Goal: Subscribe to service/newsletter: Subscribe to service/newsletter

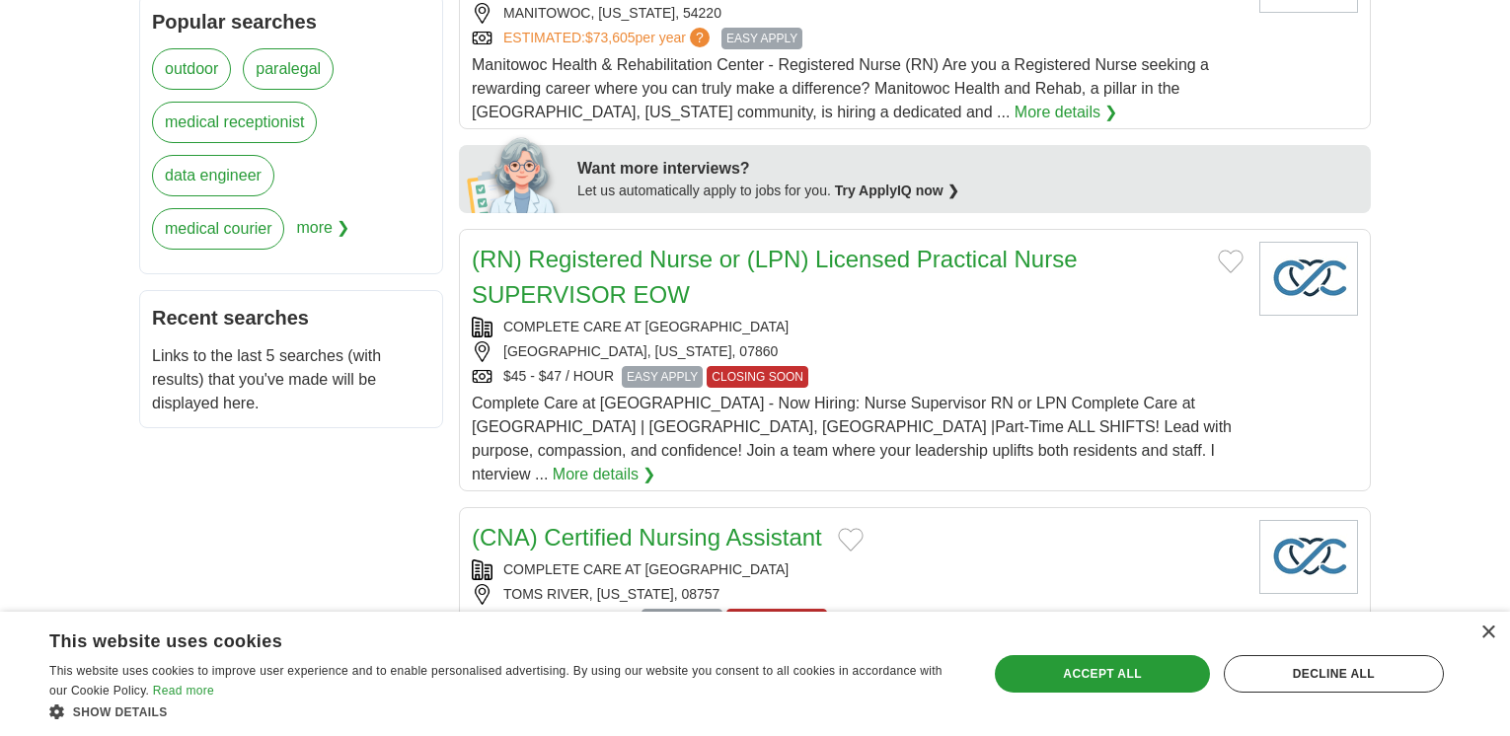
scroll to position [494, 0]
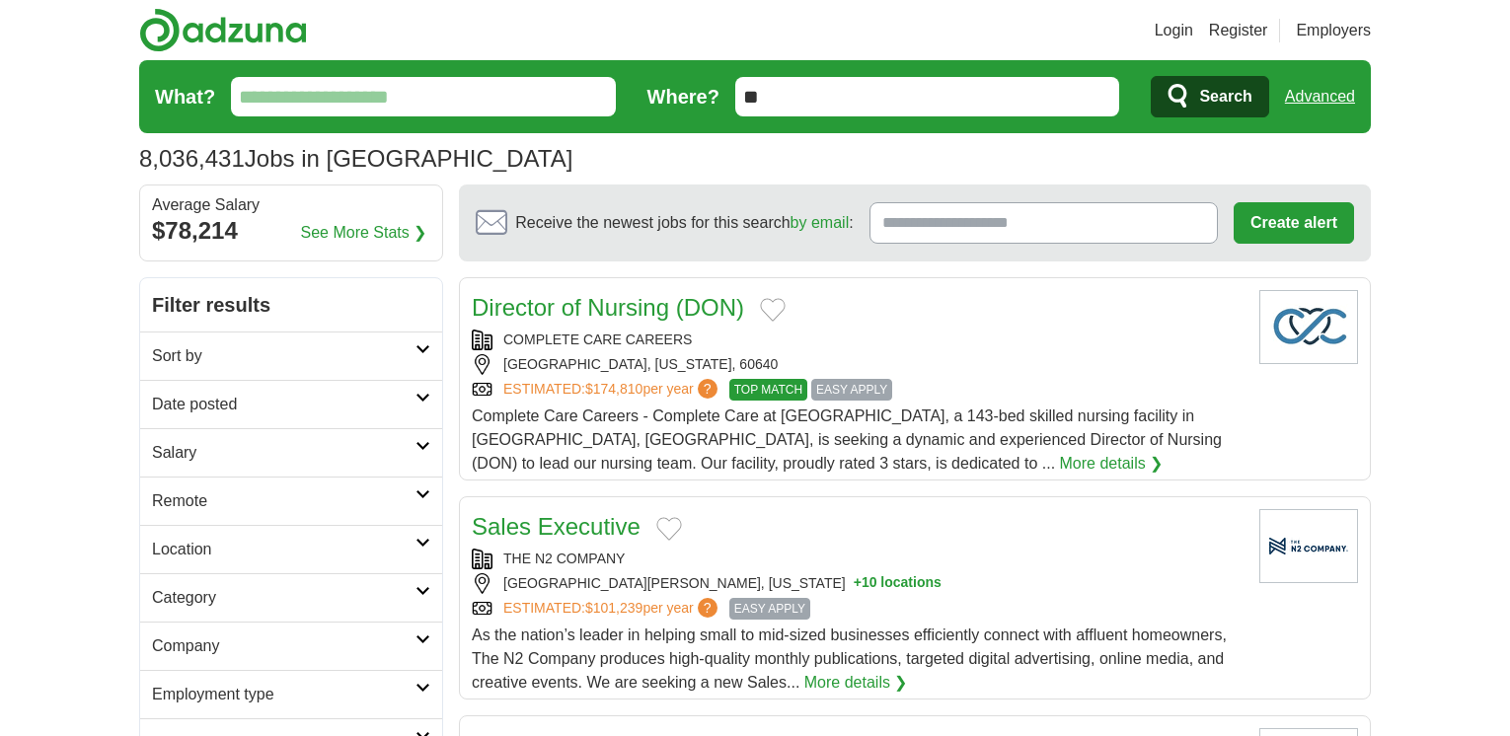
click at [269, 504] on h2 "Remote" at bounding box center [284, 502] width 264 height 24
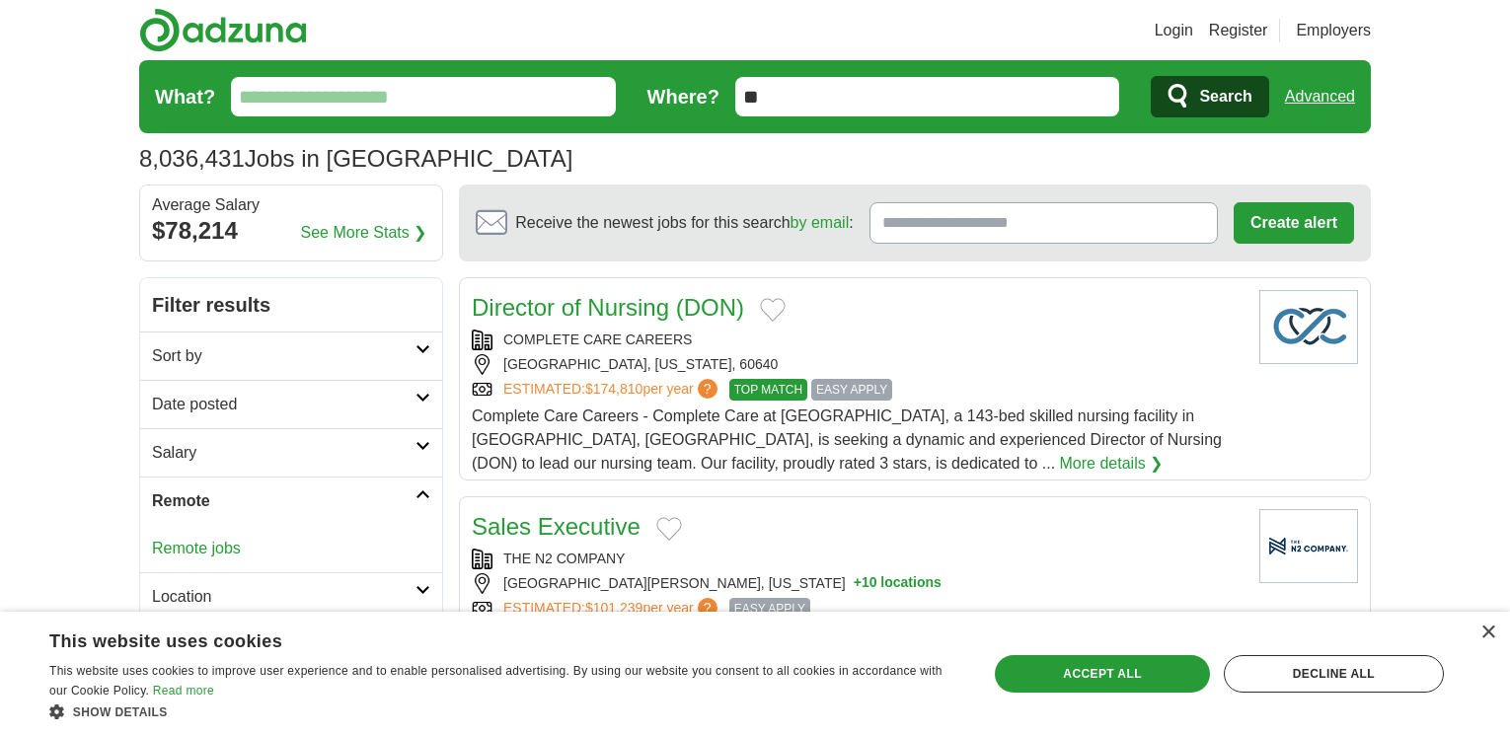
click at [192, 543] on link "Remote jobs" at bounding box center [196, 548] width 89 height 17
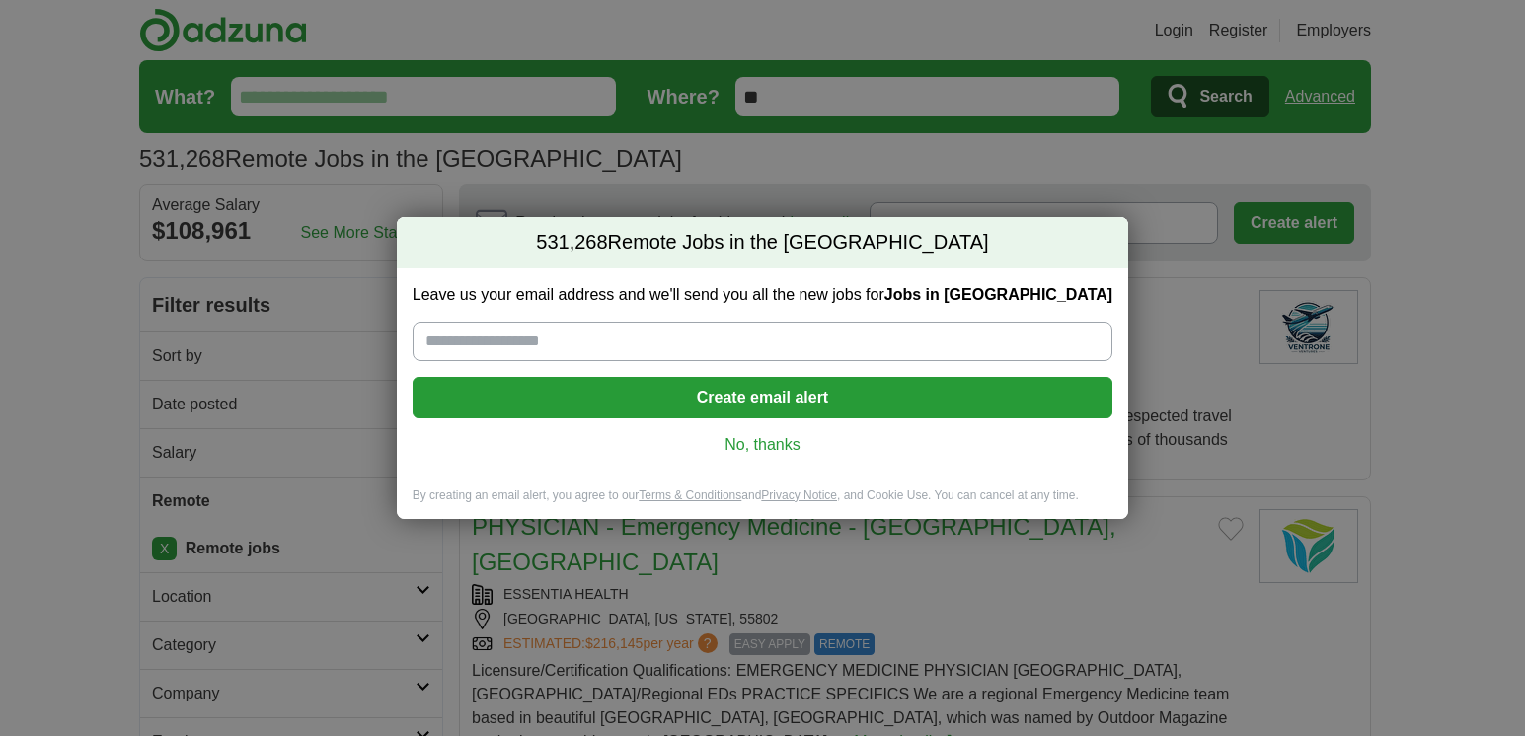
click at [456, 333] on input "Leave us your email address and we'll send you all the new jobs for Jobs in US" at bounding box center [763, 341] width 700 height 39
drag, startPoint x: 456, startPoint y: 333, endPoint x: 432, endPoint y: 333, distance: 23.7
click at [426, 335] on div "Leave us your email address and we'll send you all the new jobs for Jobs in US …" at bounding box center [762, 378] width 731 height 219
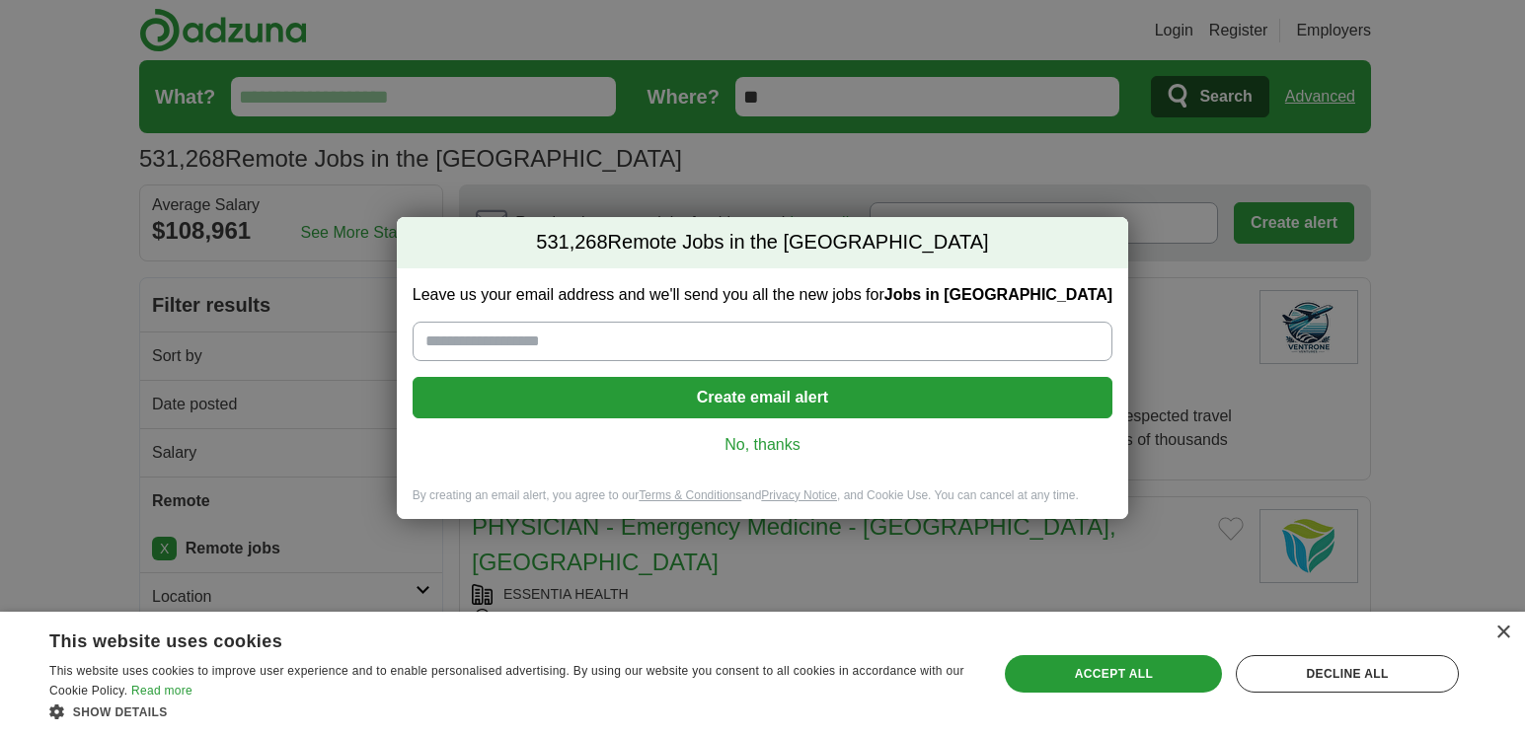
click at [431, 344] on input "Leave us your email address and we'll send you all the new jobs for Jobs in [GE…" at bounding box center [763, 341] width 700 height 39
type input "**********"
click at [711, 389] on button "Create email alert" at bounding box center [763, 397] width 700 height 41
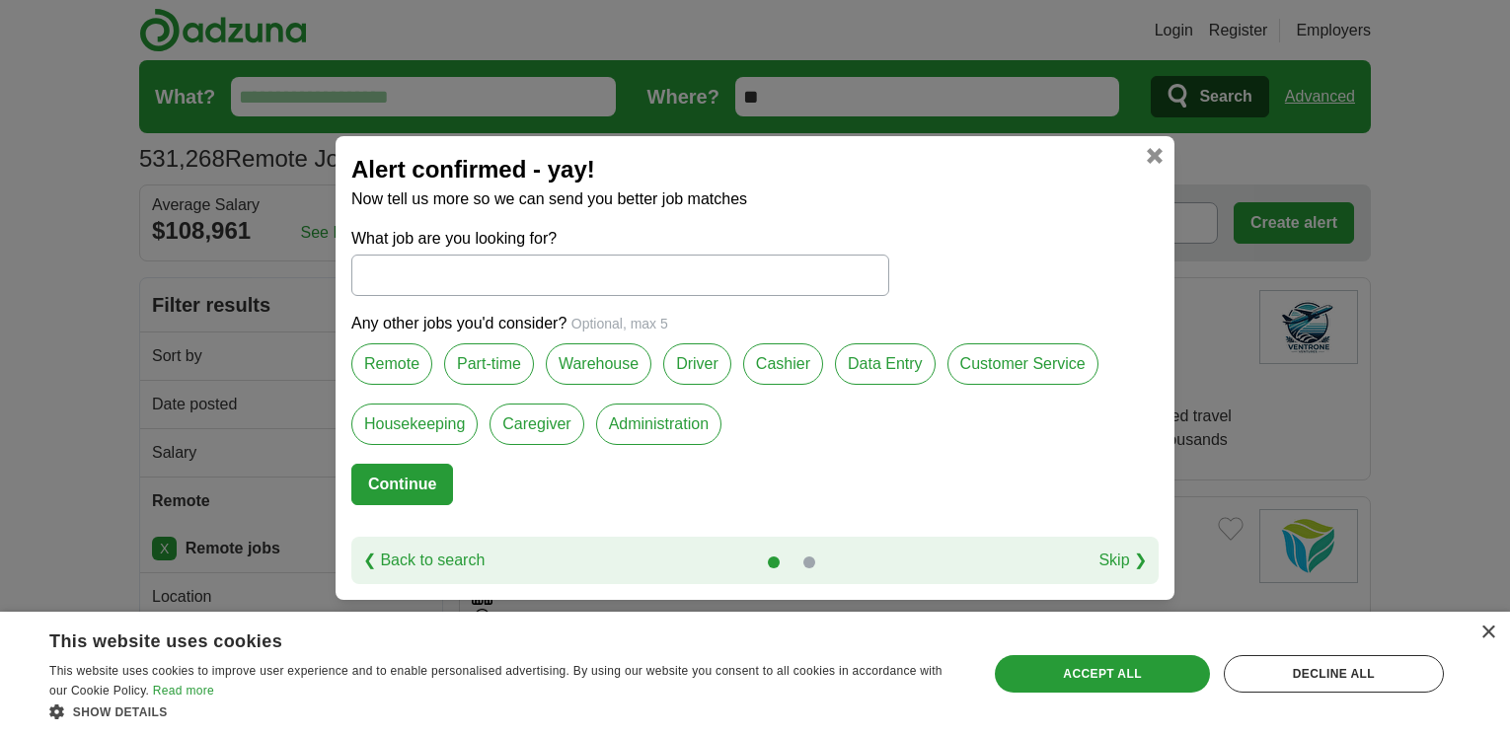
click at [388, 366] on label "Remote" at bounding box center [391, 364] width 81 height 41
click at [891, 361] on label "Data Entry" at bounding box center [885, 364] width 101 height 41
drag, startPoint x: 891, startPoint y: 361, endPoint x: 1004, endPoint y: 370, distance: 112.9
click at [1004, 370] on label "Customer Service" at bounding box center [1023, 364] width 151 height 41
click at [405, 291] on input "What job are you looking for?" at bounding box center [620, 275] width 538 height 41
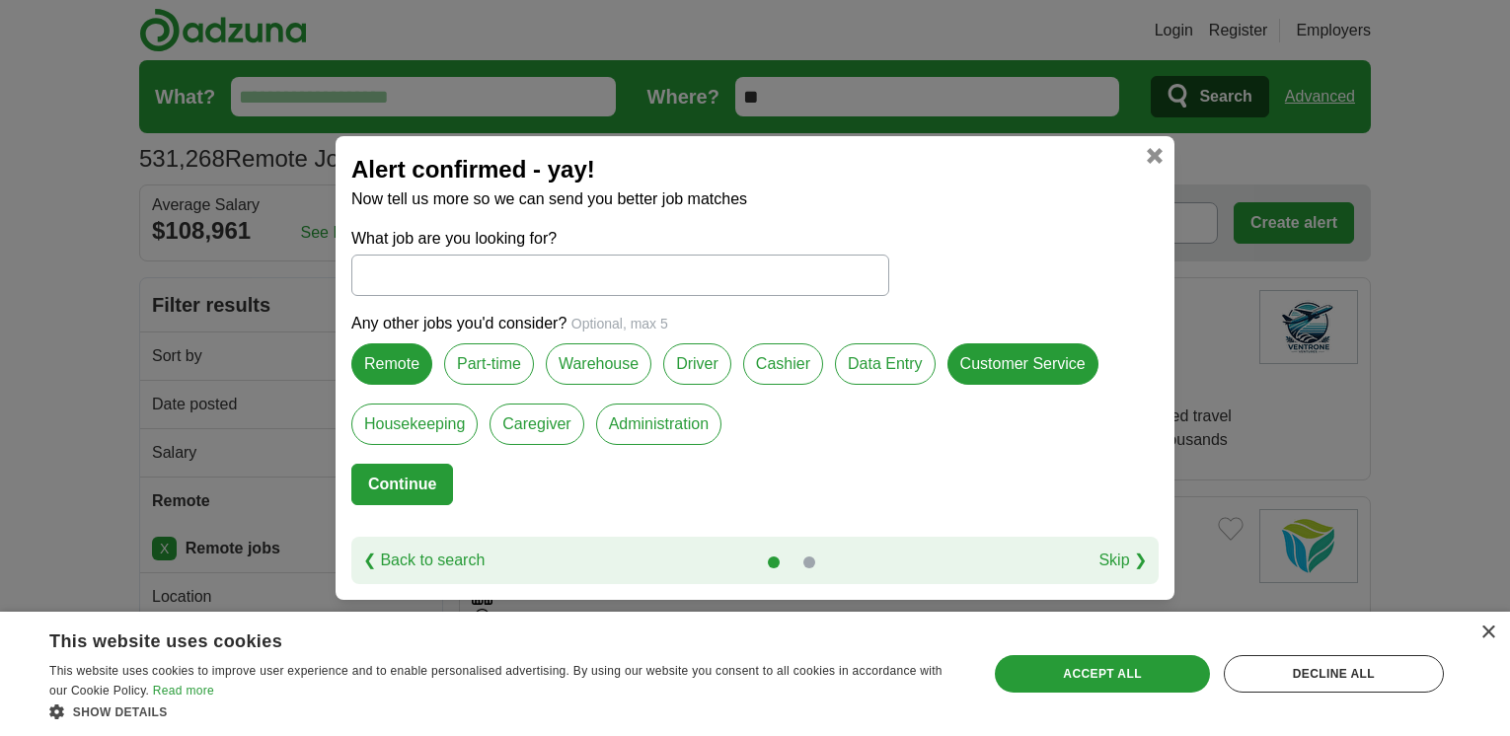
click at [415, 273] on input "What job are you looking for?" at bounding box center [620, 275] width 538 height 41
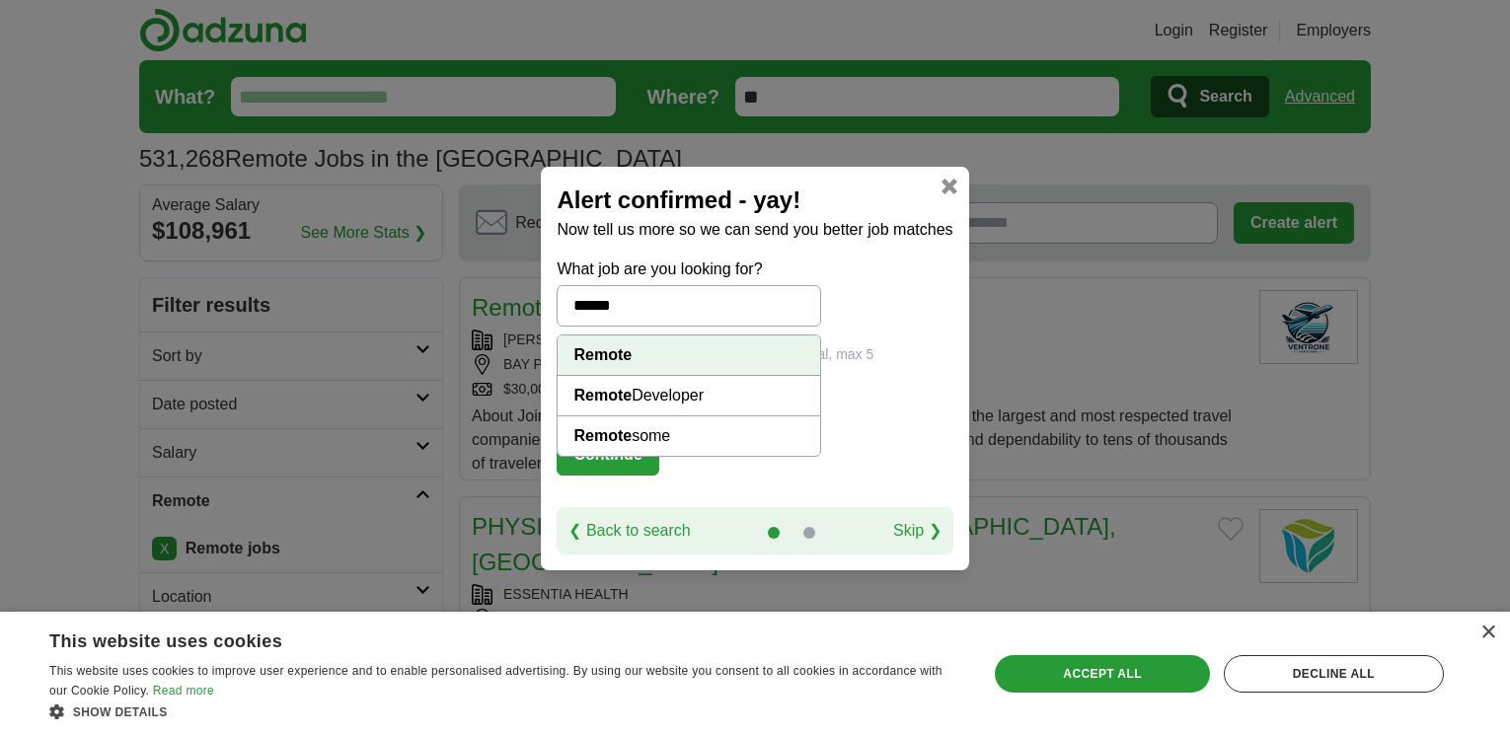
click at [608, 436] on strong "Remote" at bounding box center [603, 435] width 58 height 17
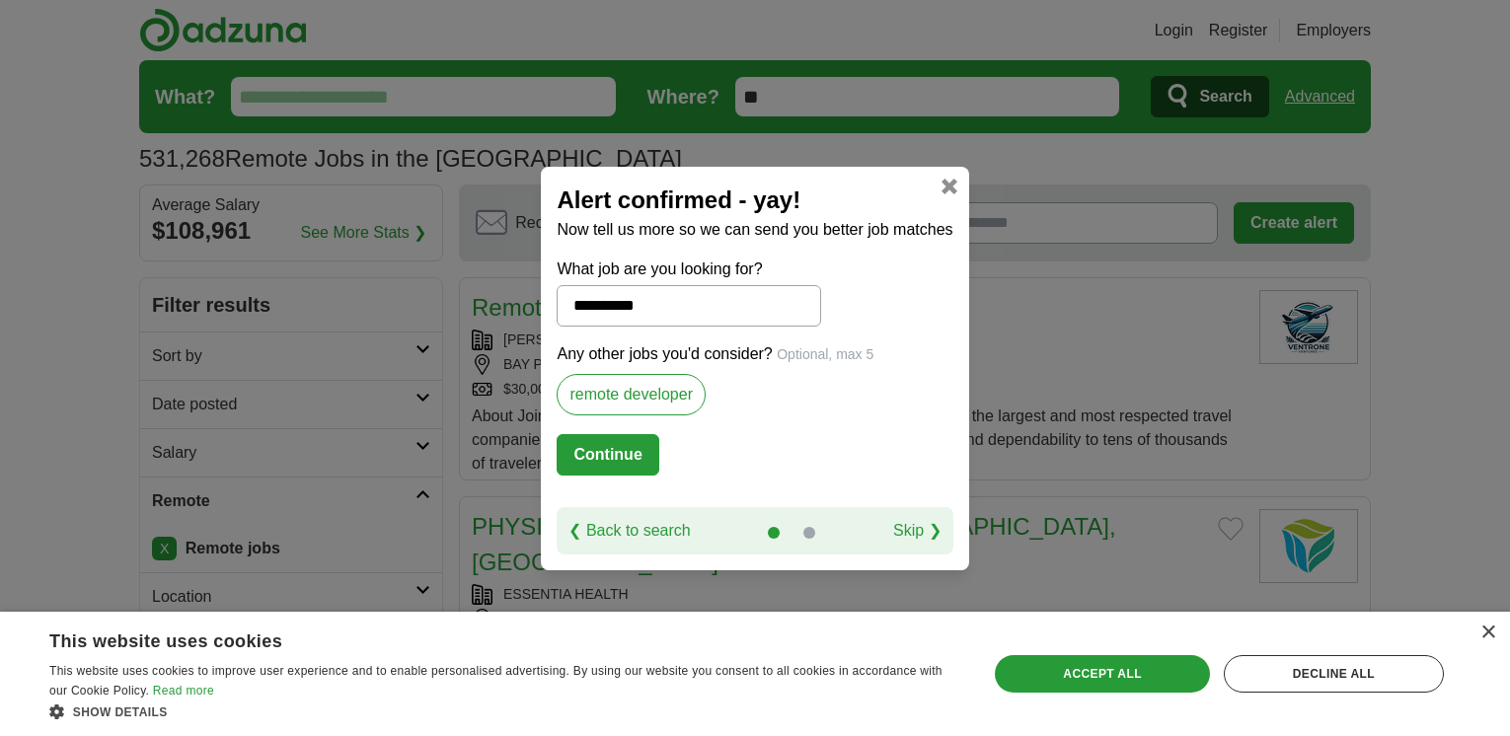
click at [667, 306] on input "**********" at bounding box center [689, 305] width 264 height 41
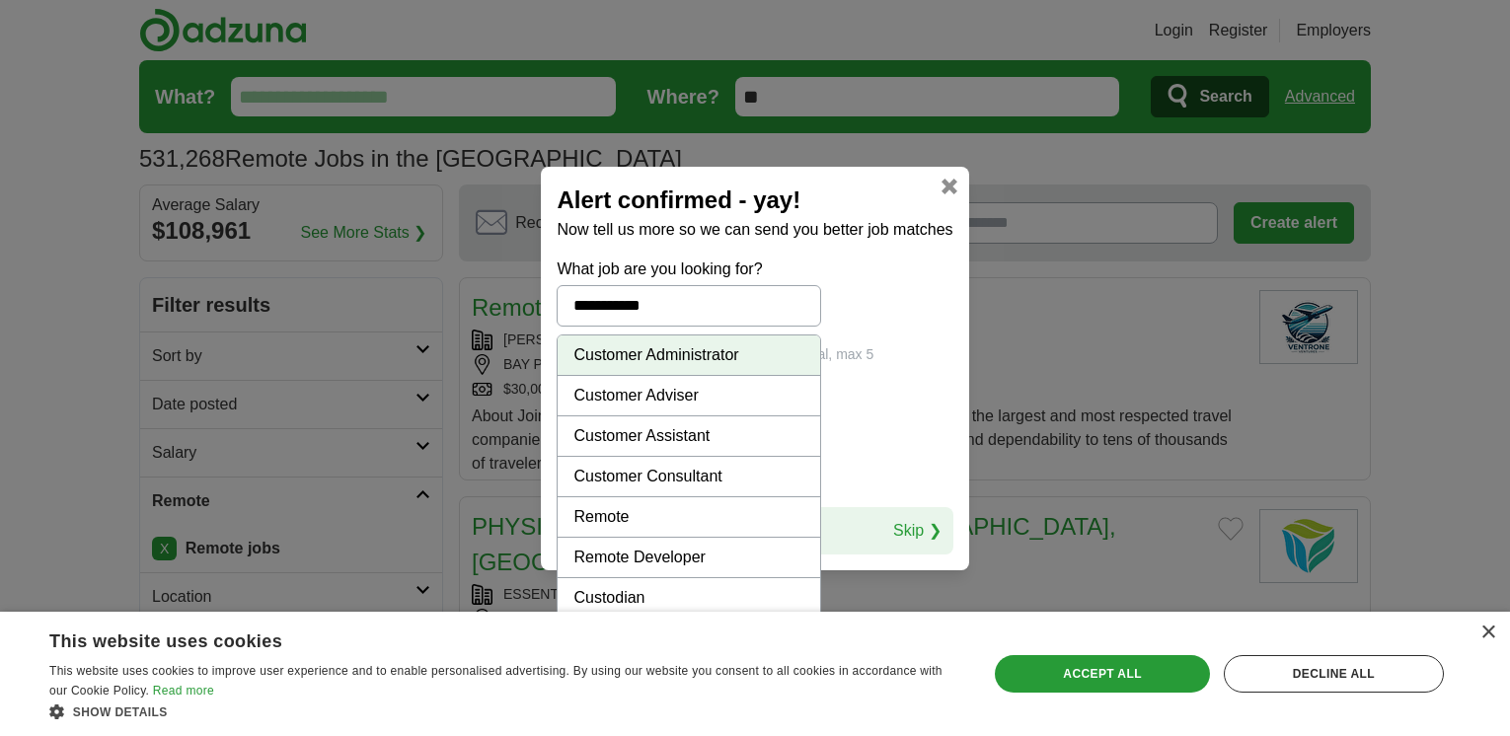
click at [663, 429] on li "Customer Assistant" at bounding box center [689, 437] width 262 height 40
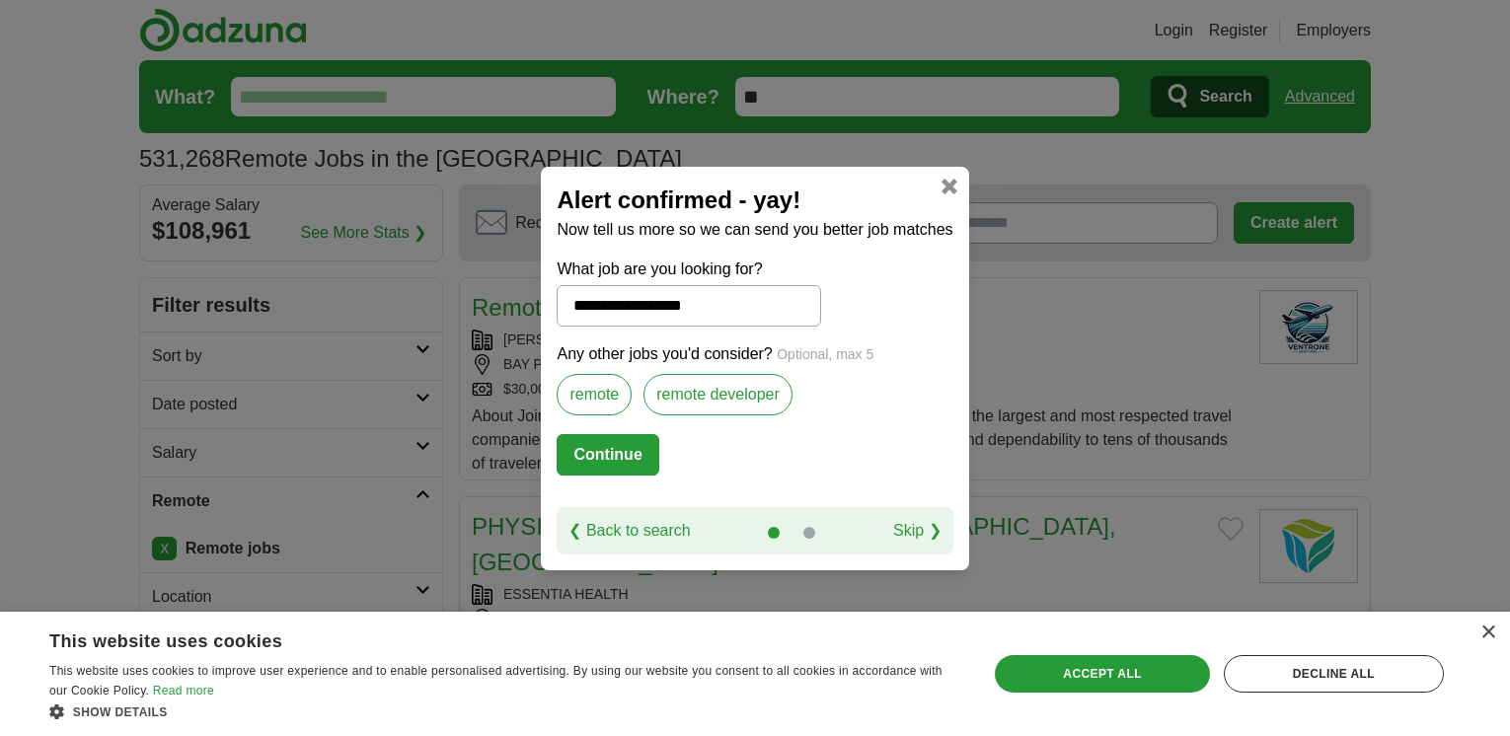
click at [579, 303] on input "**********" at bounding box center [689, 305] width 264 height 41
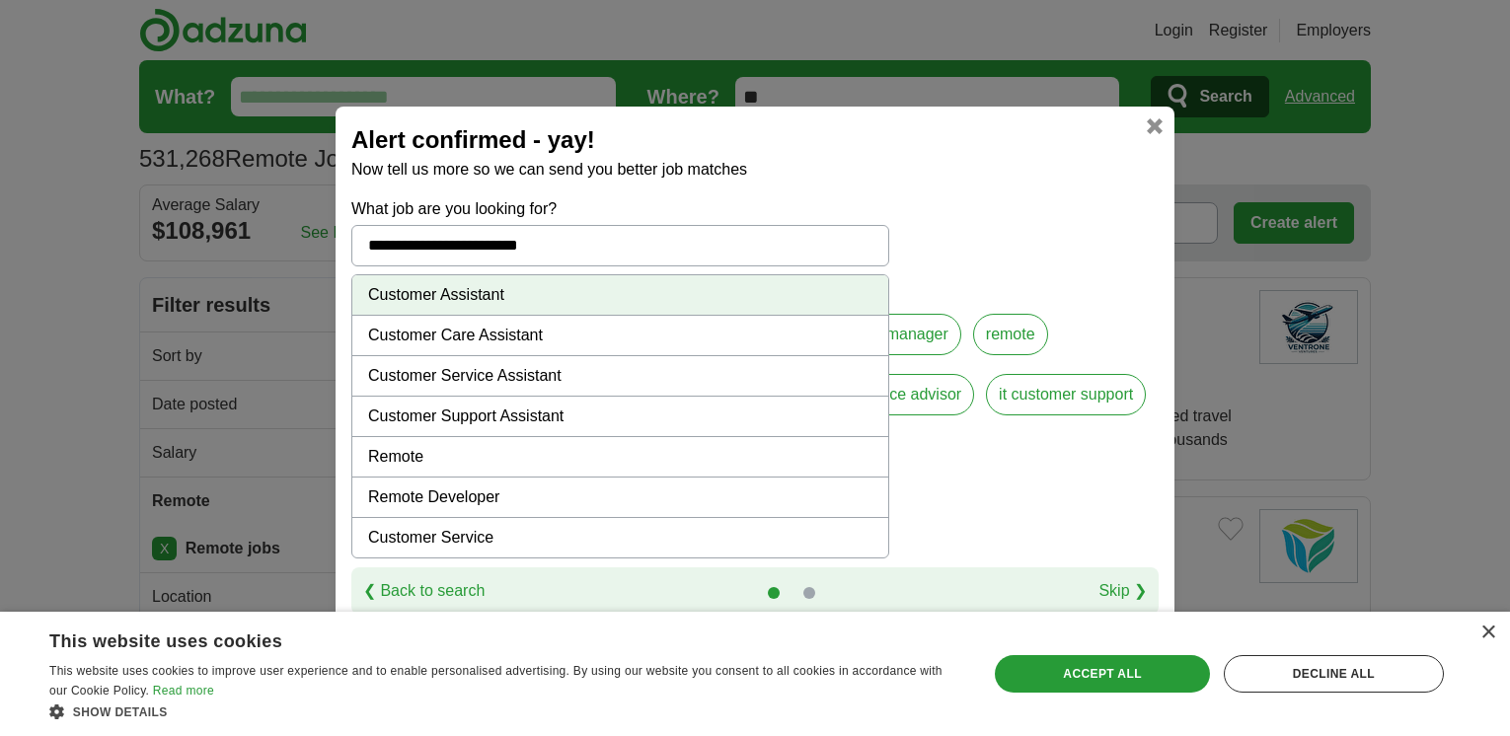
click at [392, 452] on li "Remote" at bounding box center [620, 457] width 536 height 40
type input "******"
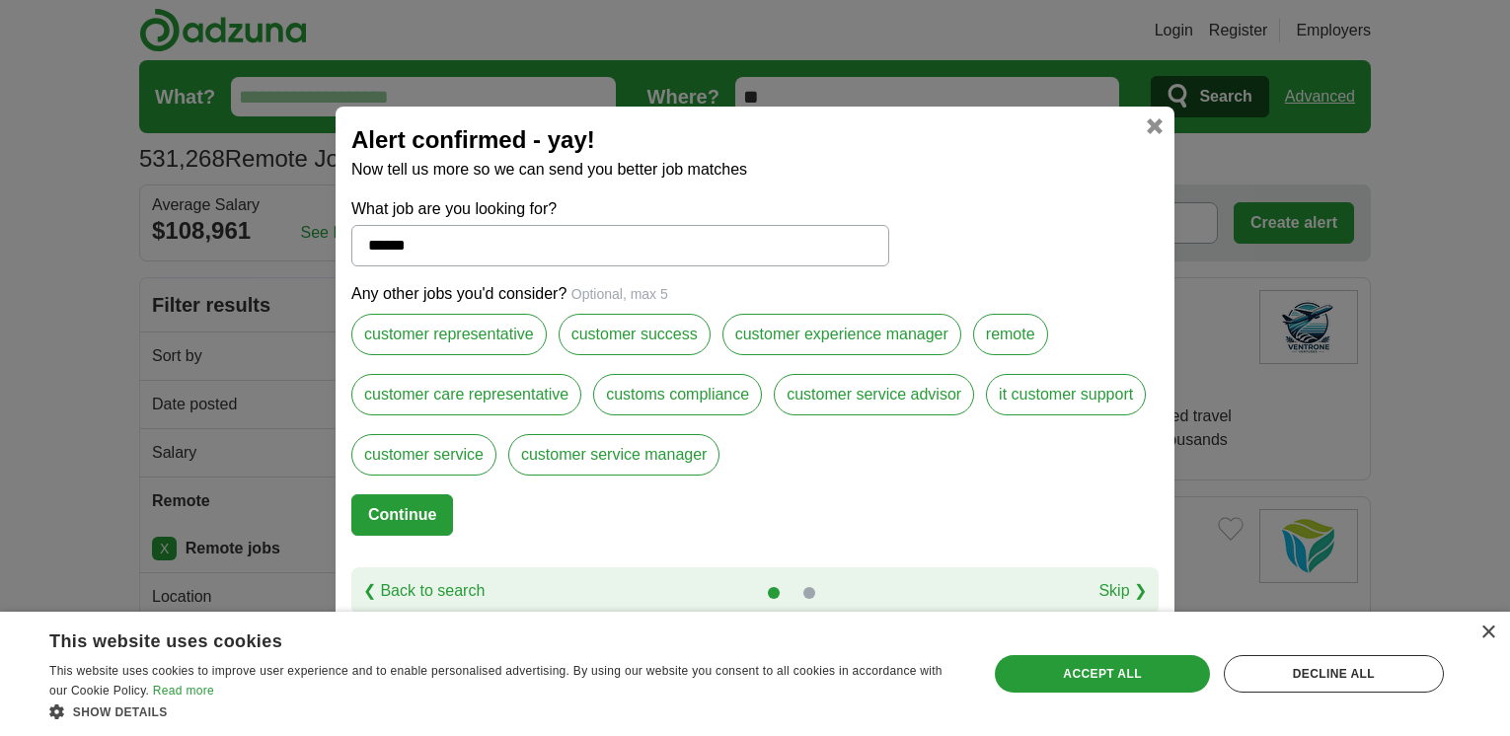
click at [445, 328] on label "customer representative" at bounding box center [448, 334] width 195 height 41
click at [834, 331] on label "customer experience manager" at bounding box center [842, 334] width 239 height 41
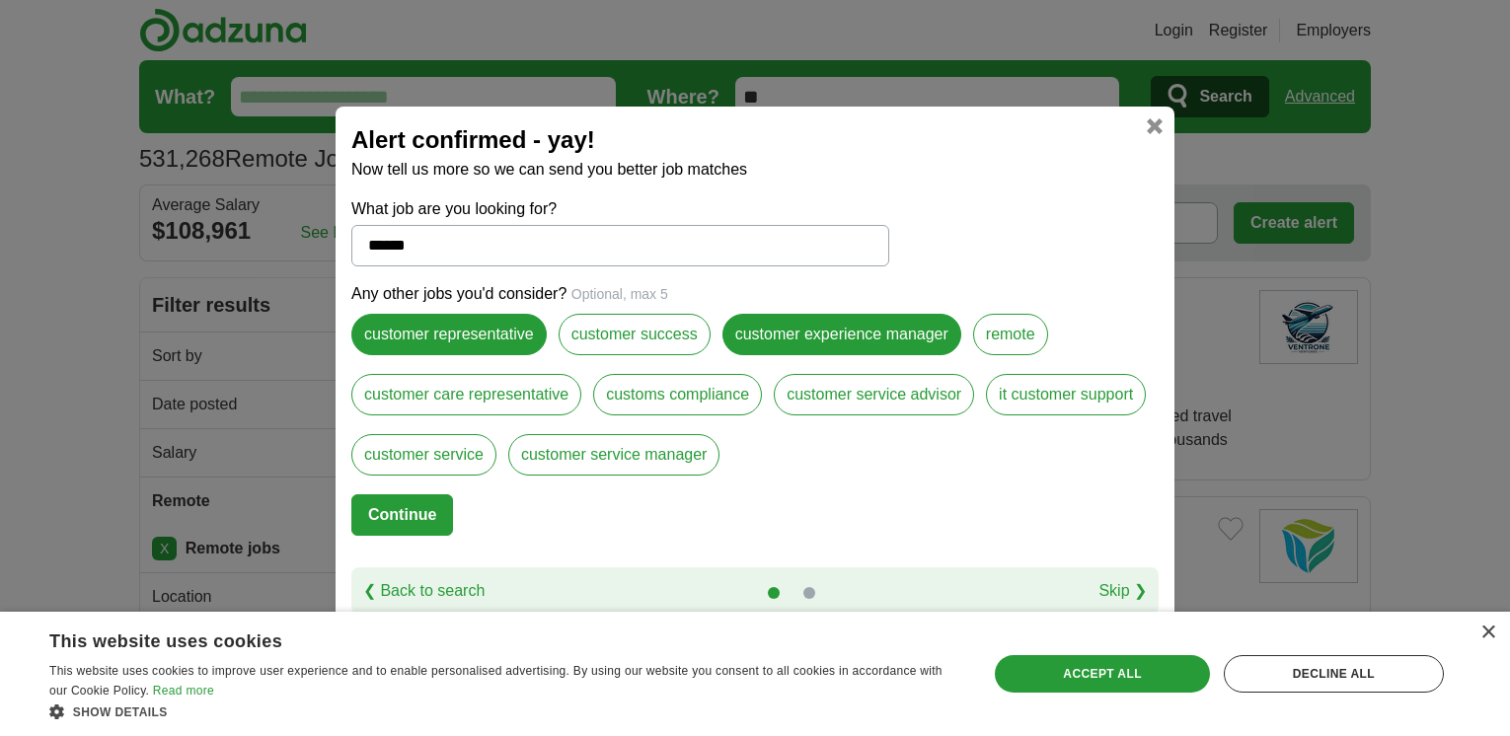
click at [1004, 330] on label "remote" at bounding box center [1010, 334] width 75 height 41
click at [1050, 397] on label "it customer support" at bounding box center [1066, 394] width 160 height 41
click at [683, 393] on label "customs compliance" at bounding box center [677, 394] width 169 height 41
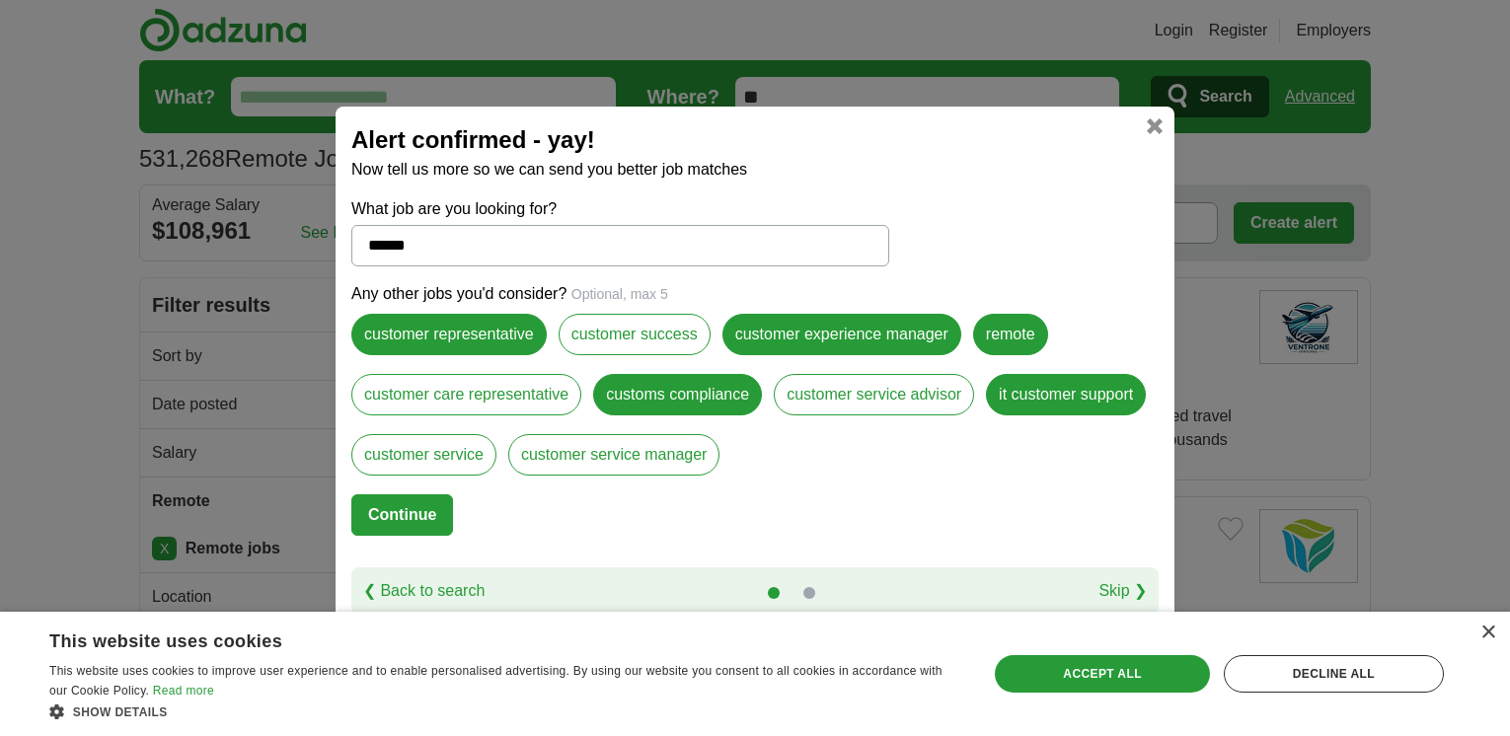
click at [461, 396] on label "customer care representative" at bounding box center [466, 394] width 230 height 41
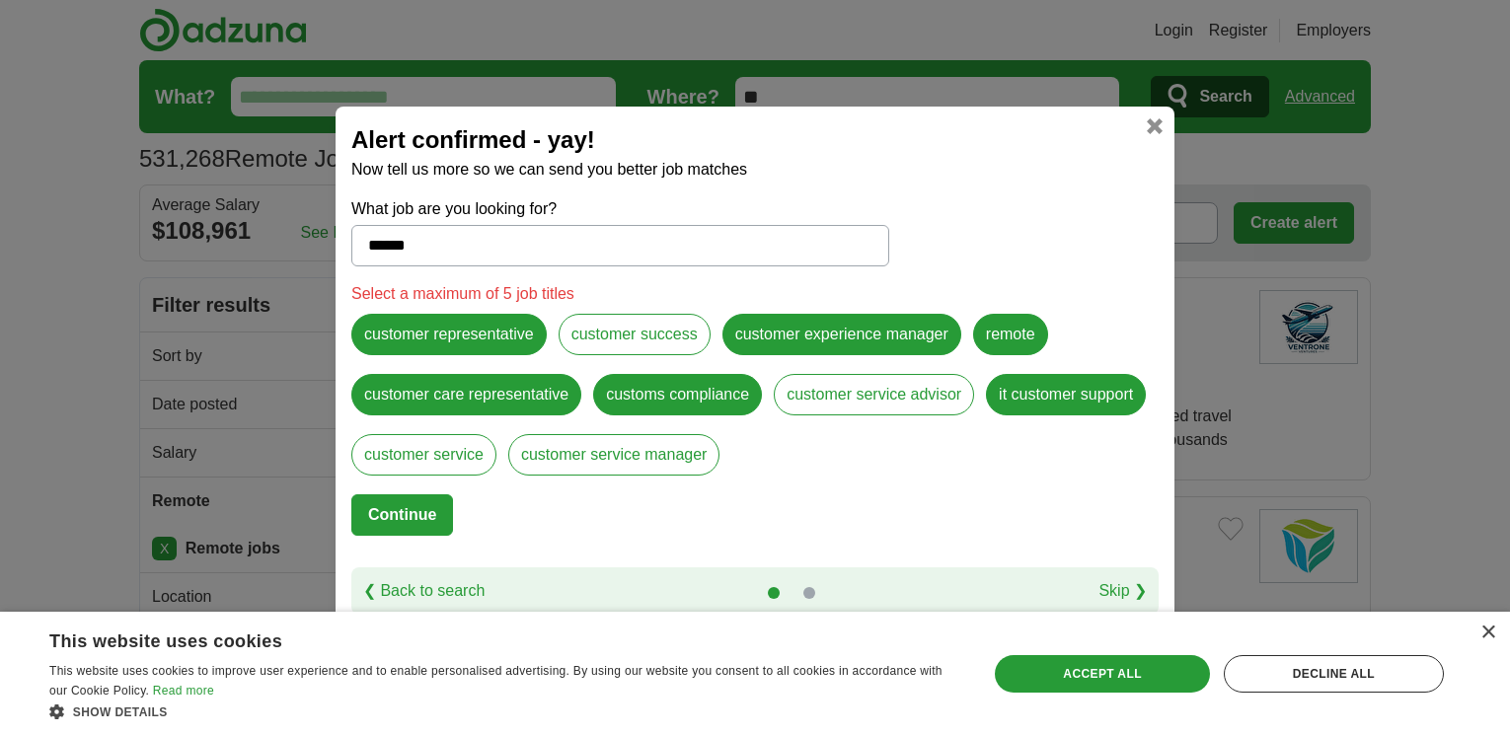
click at [400, 451] on label "customer service" at bounding box center [423, 454] width 145 height 41
click at [869, 395] on label "customer service advisor" at bounding box center [874, 394] width 200 height 41
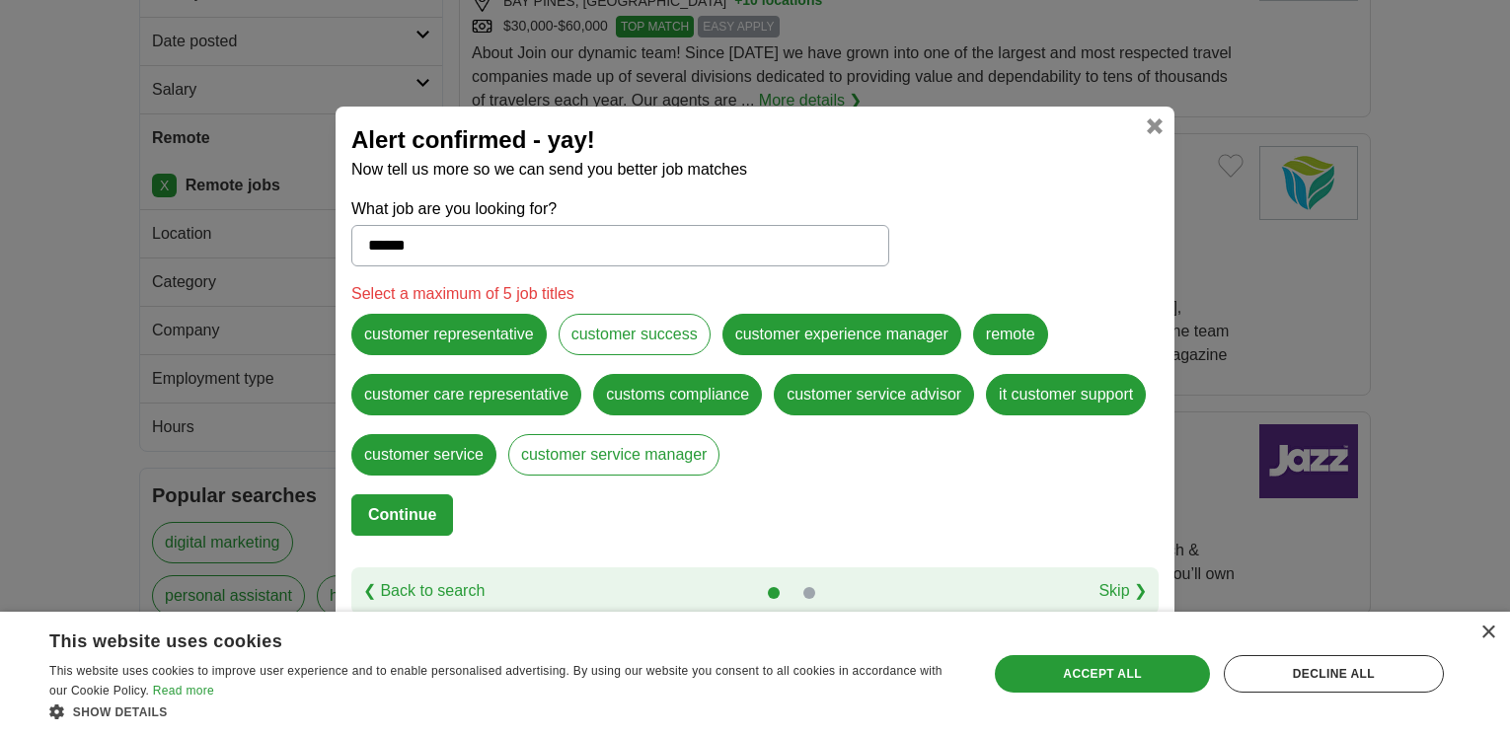
scroll to position [494, 0]
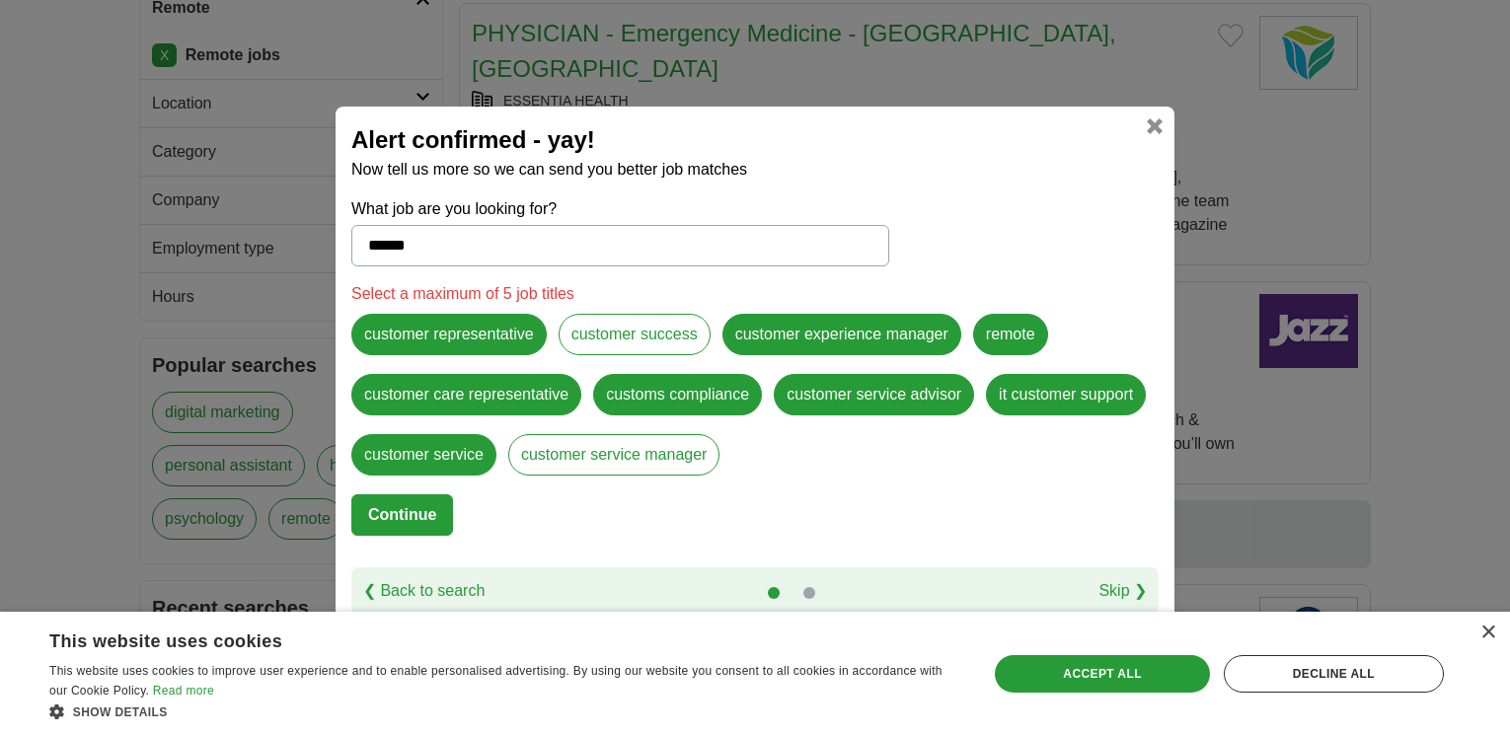
click at [870, 334] on label "customer experience manager" at bounding box center [842, 334] width 239 height 41
click at [1075, 388] on label "it customer support" at bounding box center [1066, 394] width 160 height 41
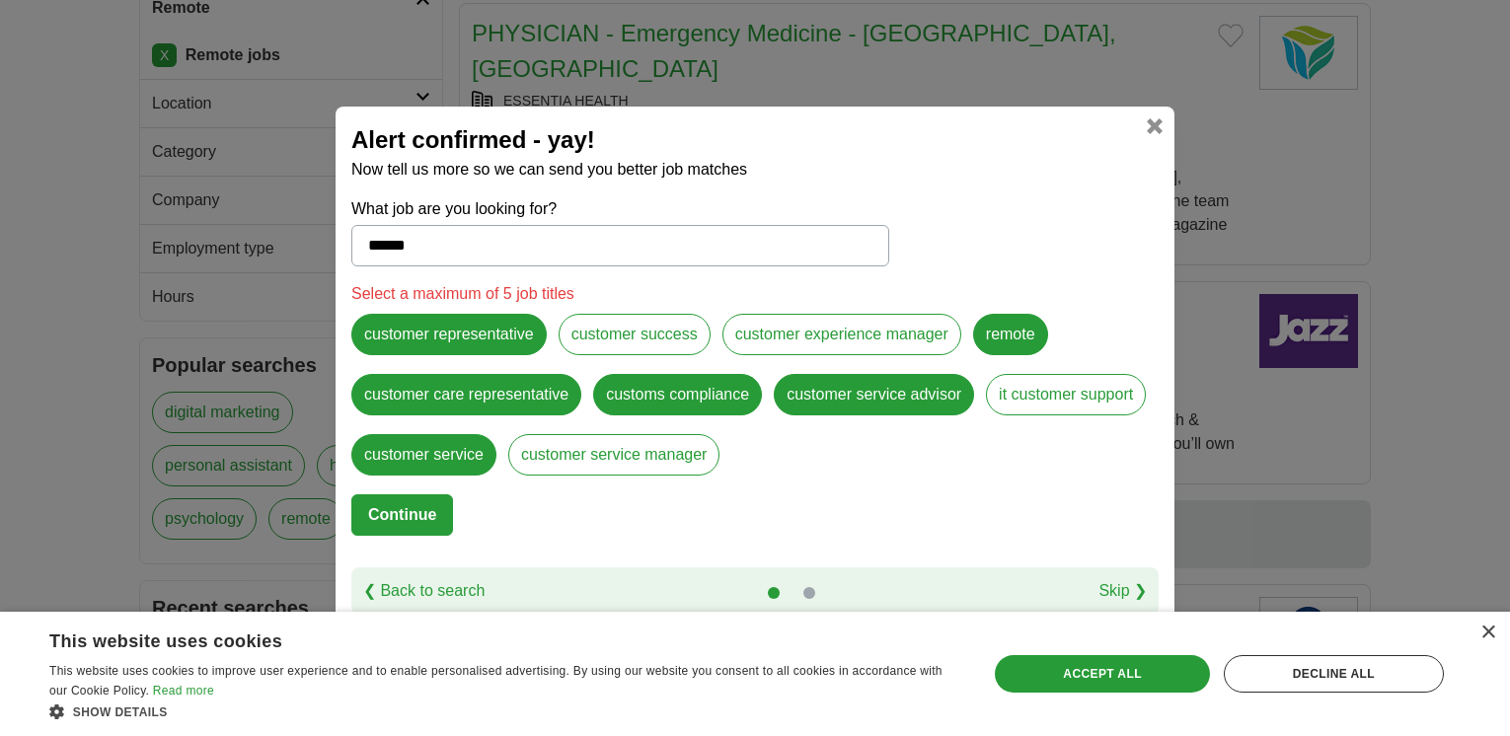
click at [1007, 306] on div "Select a maximum of 5 job titles customer representative customer success custo…" at bounding box center [754, 388] width 807 height 212
drag, startPoint x: 1007, startPoint y: 307, endPoint x: 1010, endPoint y: 342, distance: 34.7
click at [1010, 342] on label "remote" at bounding box center [1010, 334] width 75 height 41
click at [998, 329] on label "remote" at bounding box center [1010, 334] width 75 height 41
click at [1009, 330] on label "remote" at bounding box center [1010, 334] width 75 height 41
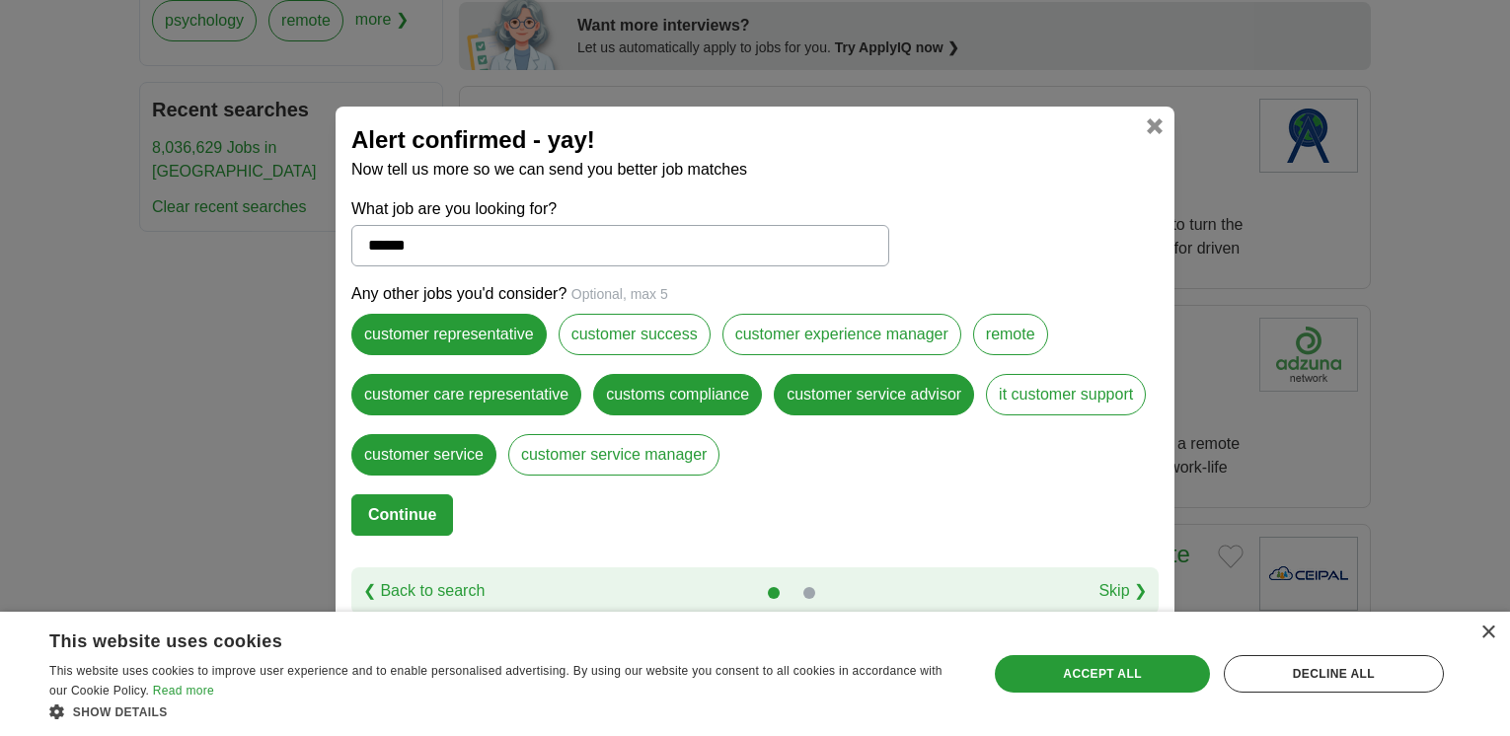
scroll to position [1086, 0]
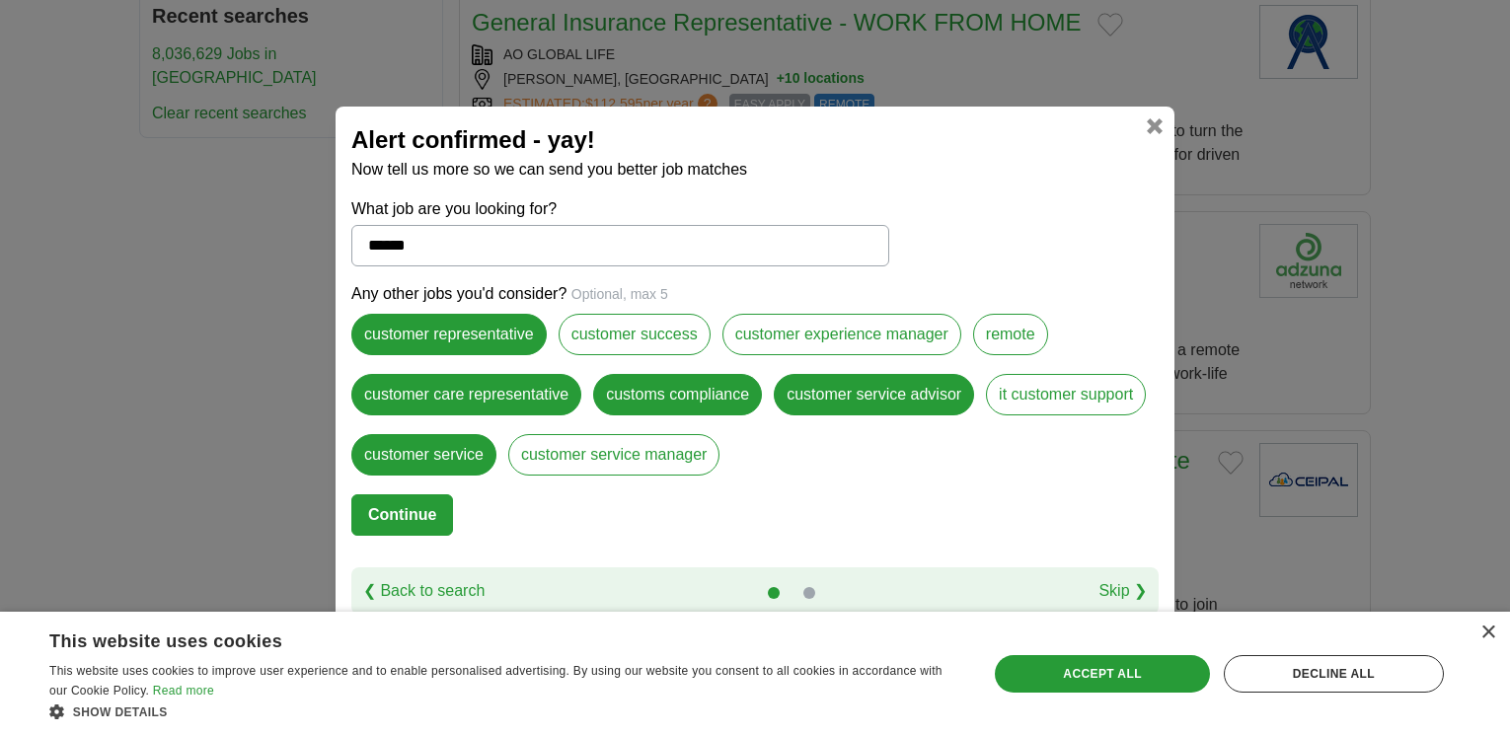
click at [810, 588] on link at bounding box center [810, 593] width 12 height 12
click at [425, 589] on link "❮ Back to search" at bounding box center [423, 591] width 121 height 24
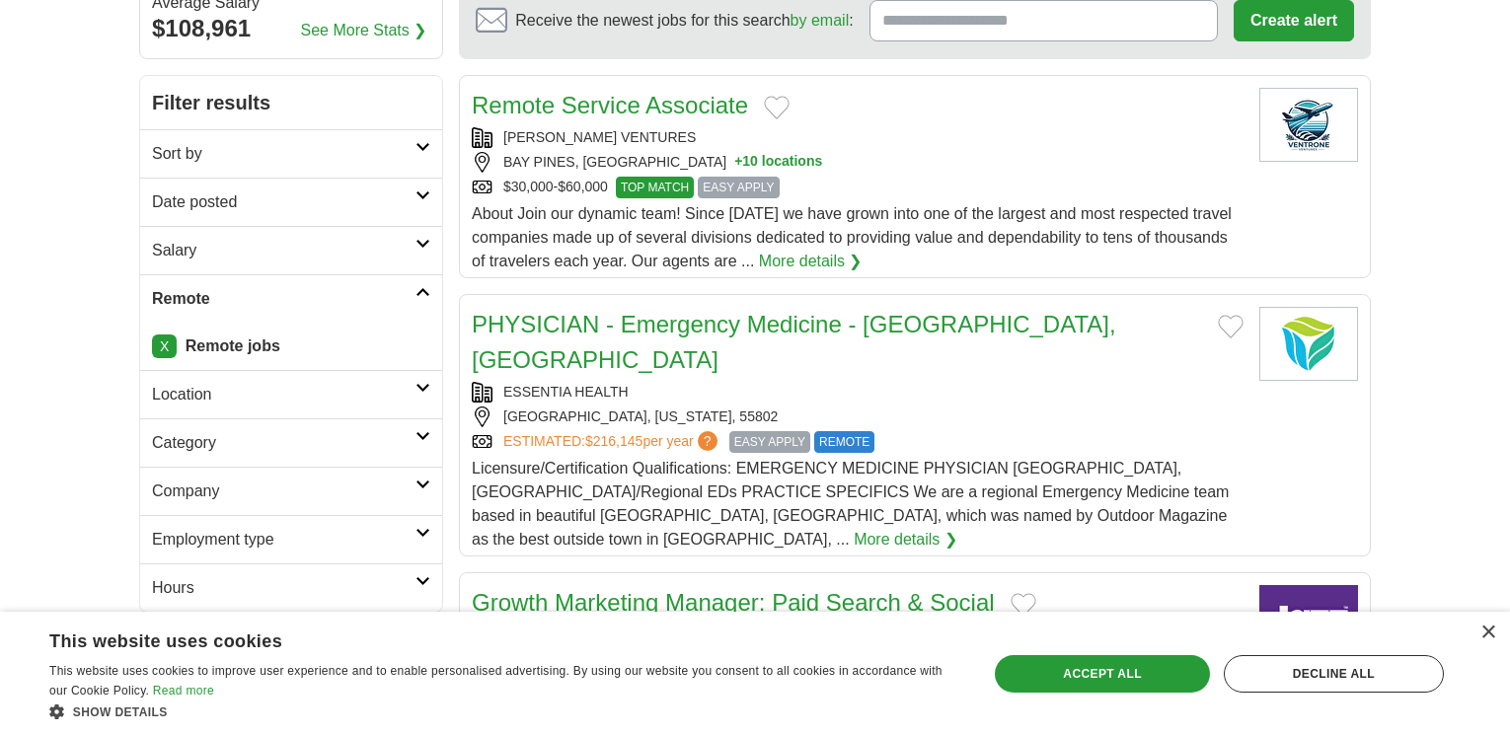
scroll to position [197, 0]
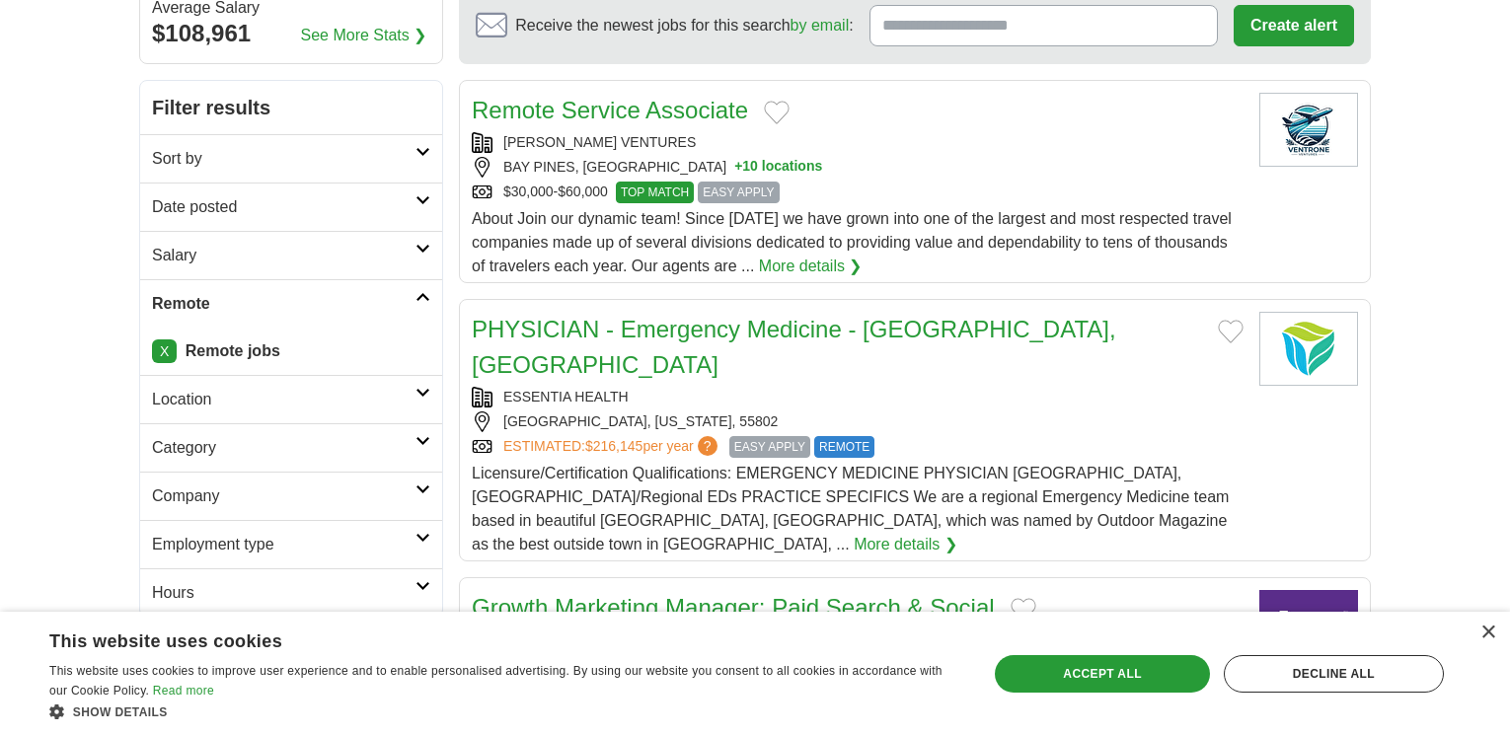
click at [202, 499] on h2 "Company" at bounding box center [284, 497] width 264 height 24
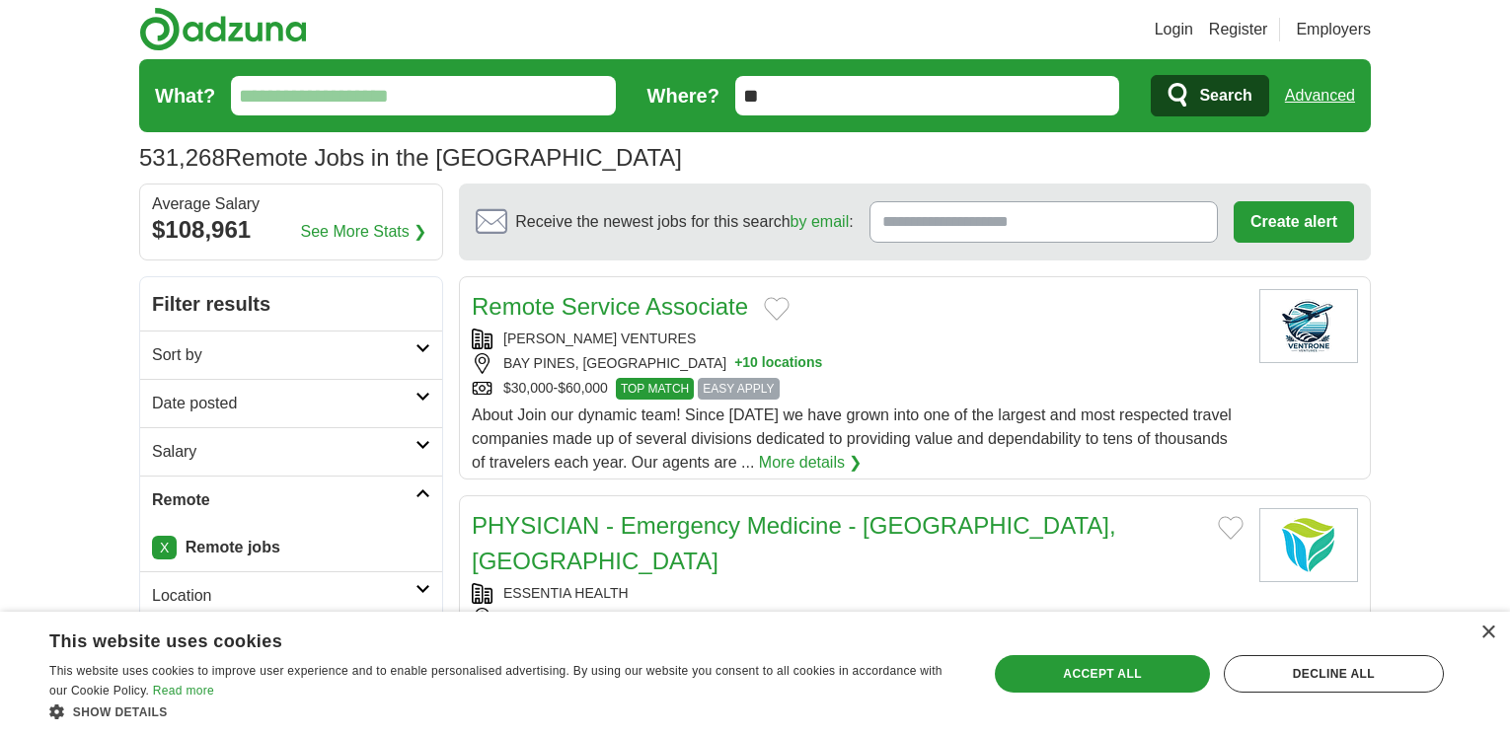
scroll to position [0, 0]
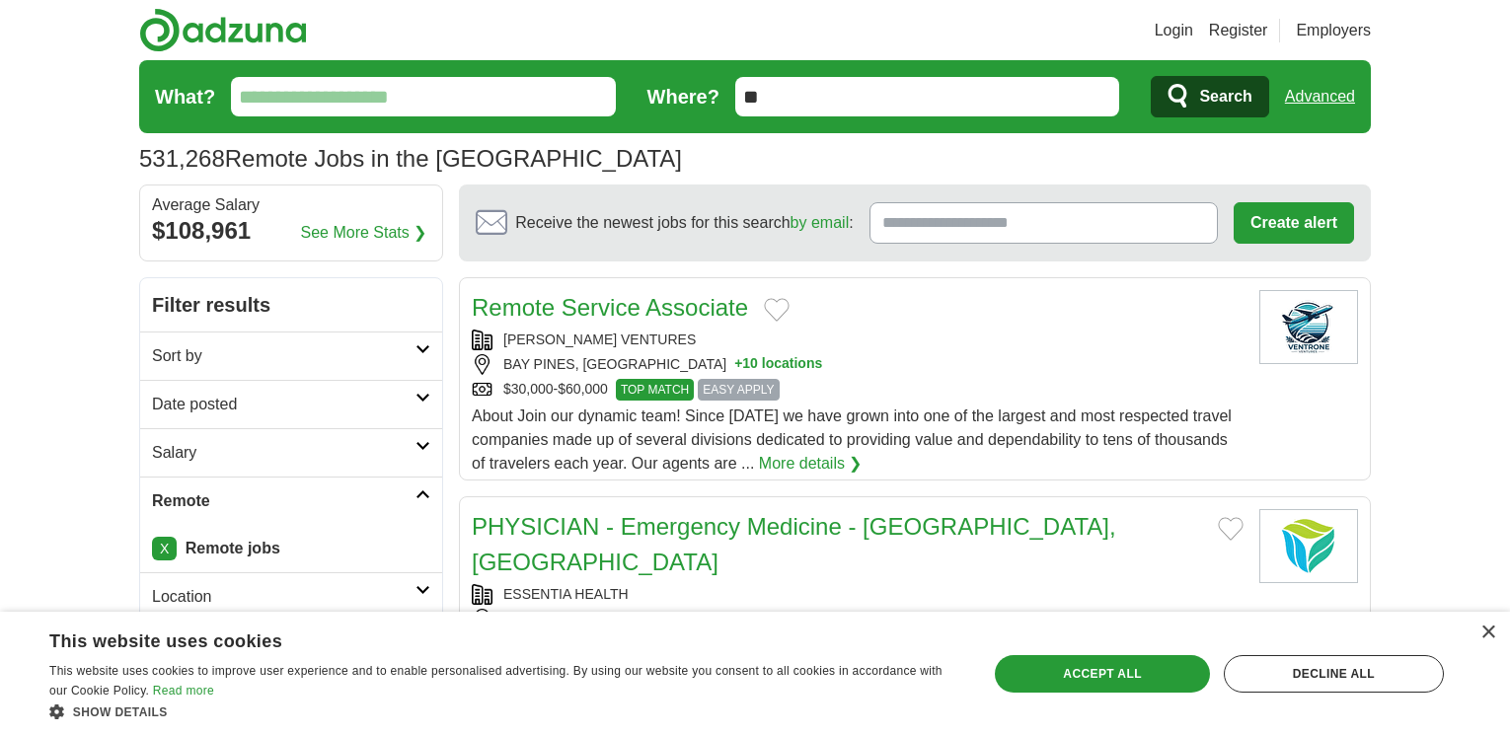
click at [285, 105] on input "What?" at bounding box center [423, 96] width 385 height 39
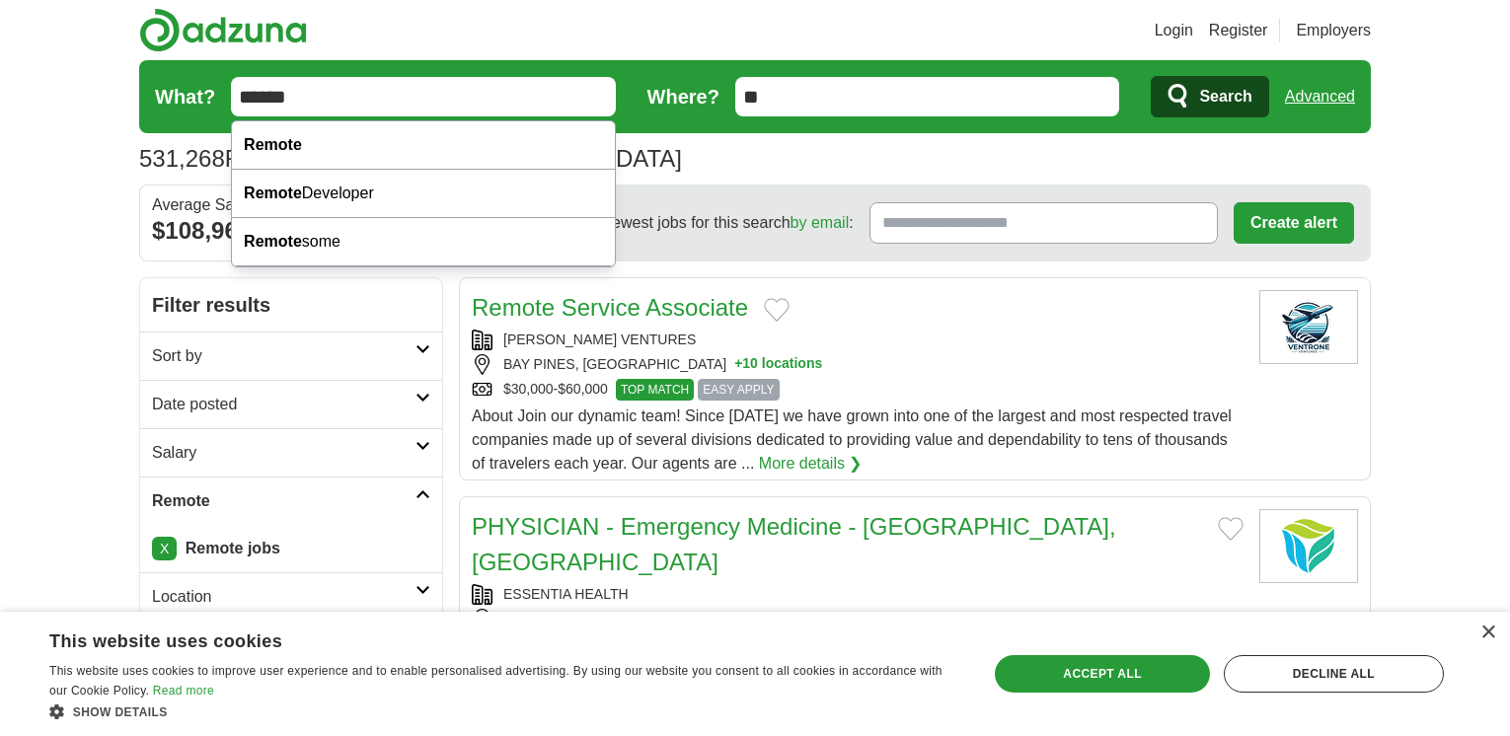
click at [384, 94] on input "******" at bounding box center [423, 96] width 385 height 39
type input "******"
click at [1225, 89] on span "Search" at bounding box center [1225, 96] width 52 height 39
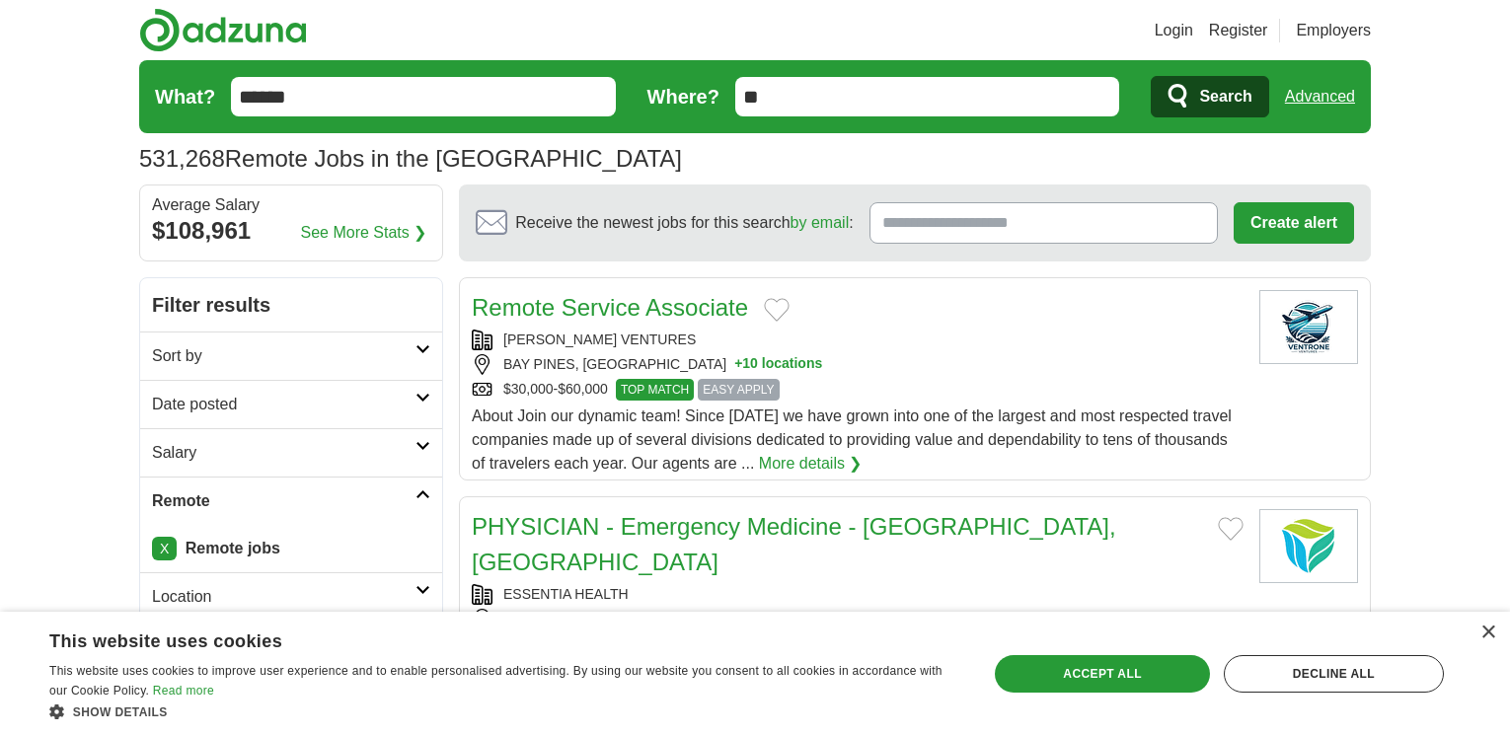
click at [1217, 91] on span "Search" at bounding box center [1225, 96] width 52 height 39
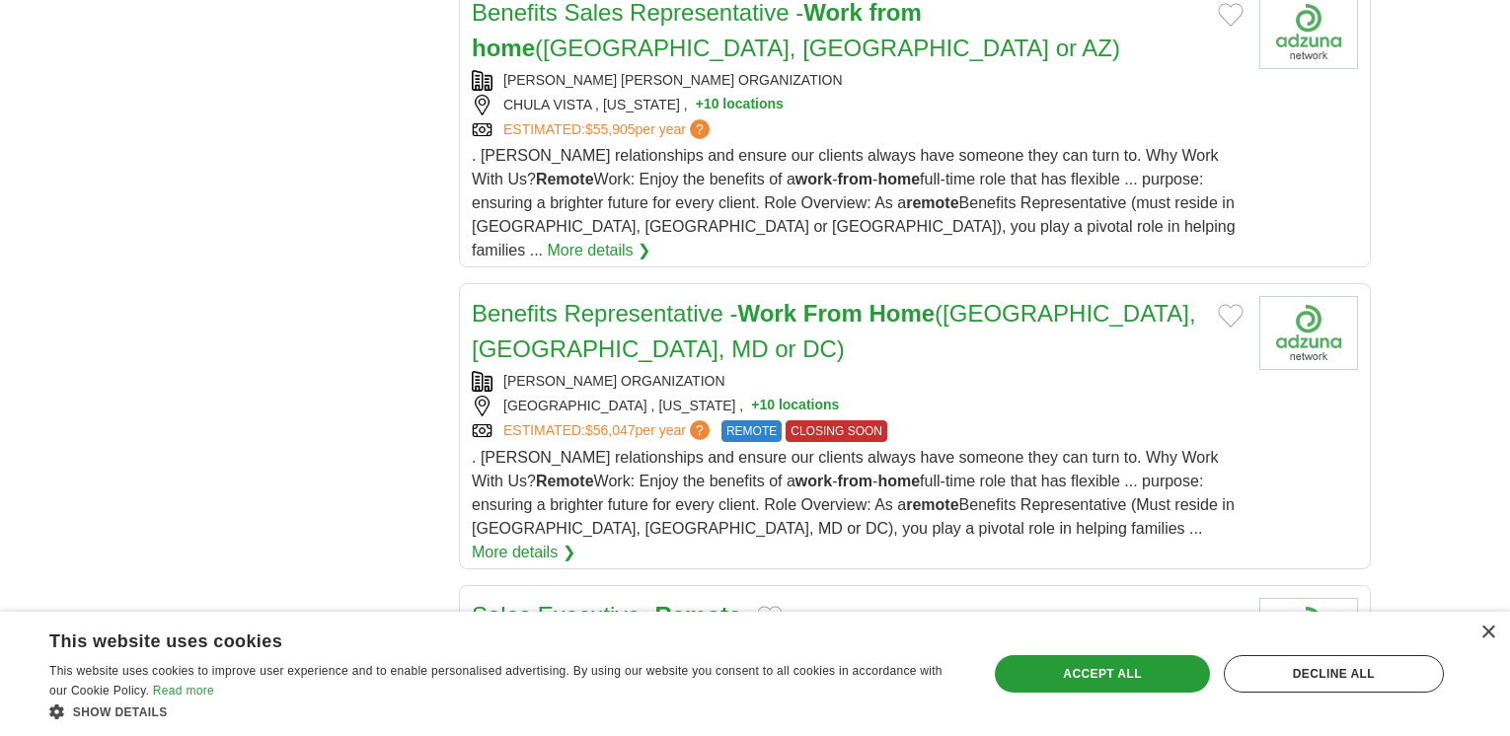
scroll to position [1678, 0]
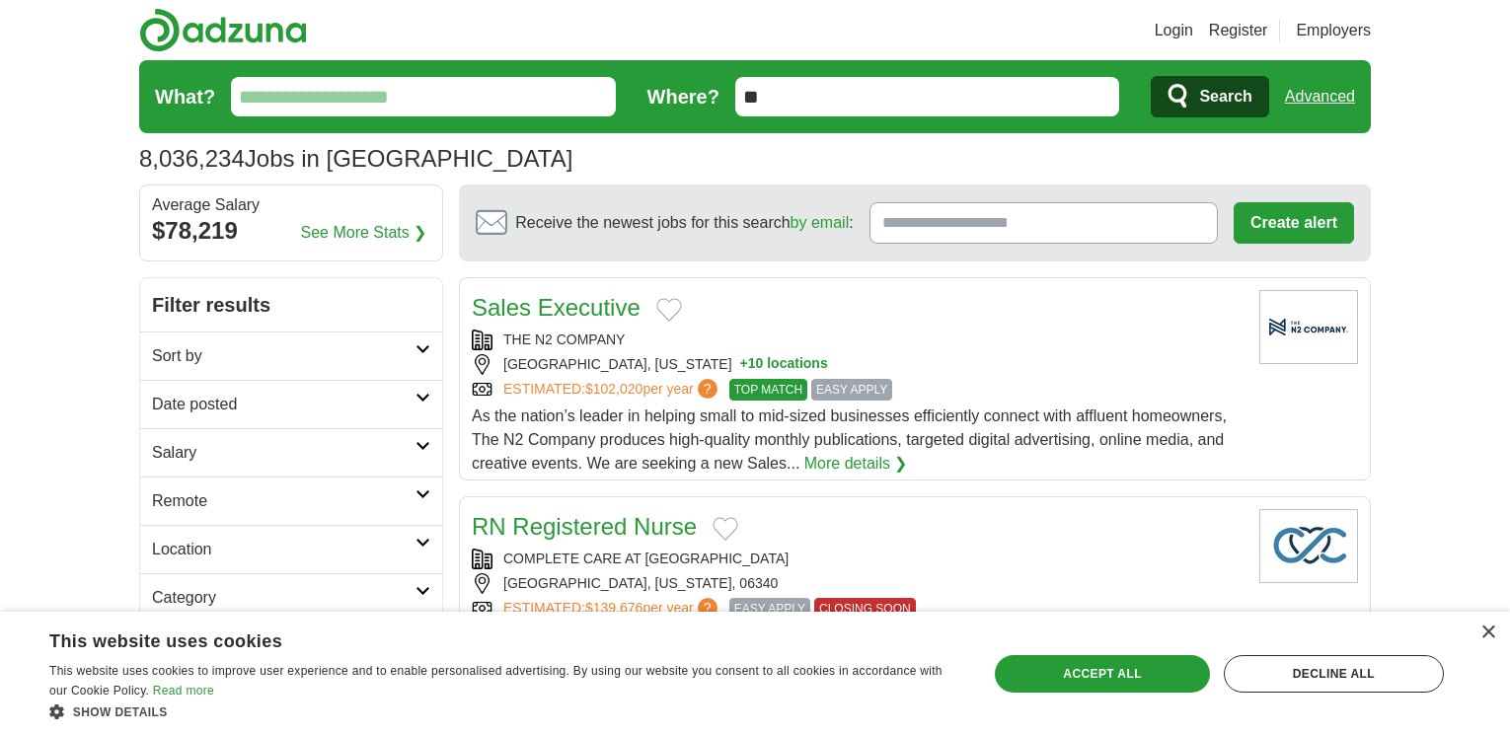
click at [267, 87] on input "What?" at bounding box center [423, 96] width 385 height 39
click at [188, 499] on h2 "Remote" at bounding box center [284, 502] width 264 height 24
click at [171, 549] on link "Remote jobs" at bounding box center [196, 548] width 89 height 17
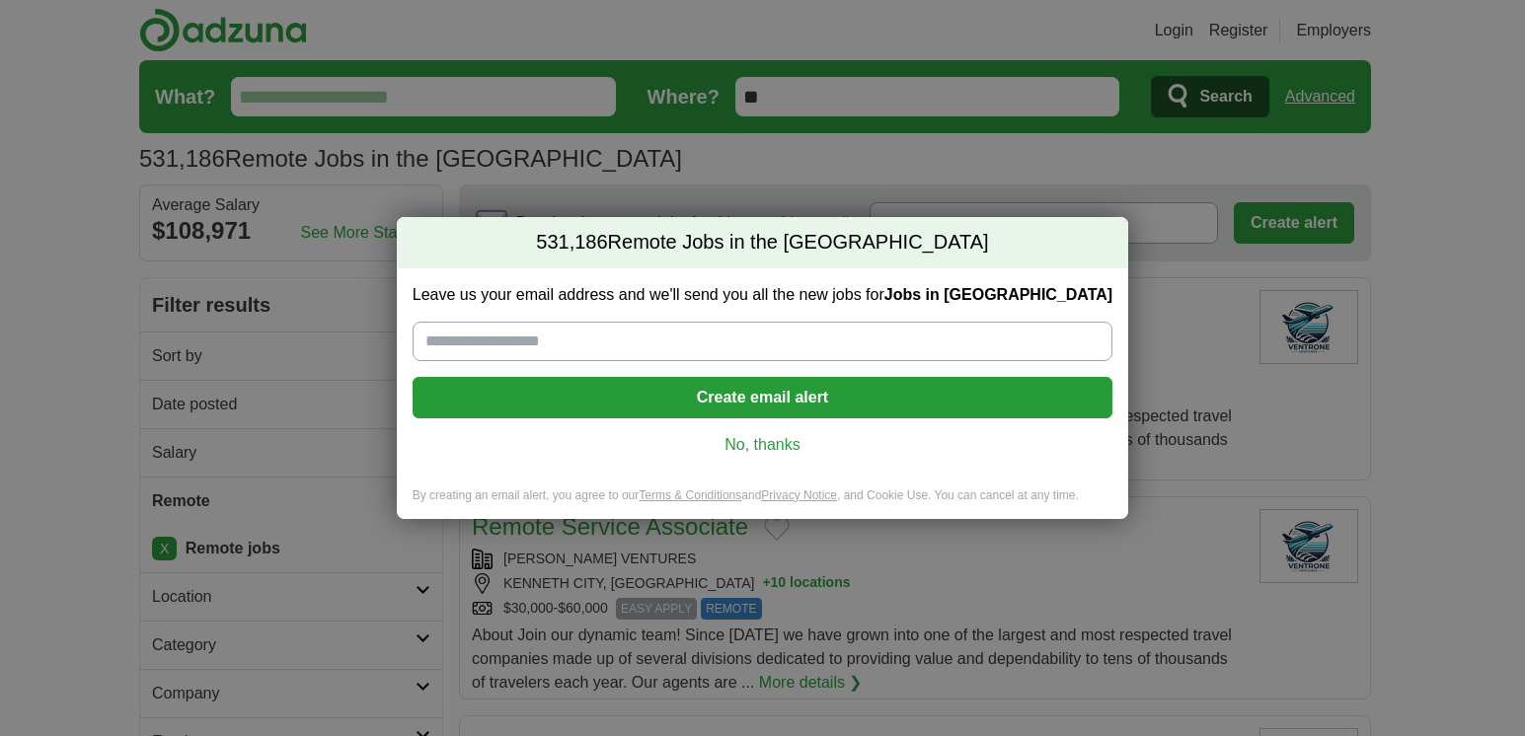
click at [470, 339] on input "Leave us your email address and we'll send you all the new jobs for Jobs in [GE…" at bounding box center [763, 341] width 700 height 39
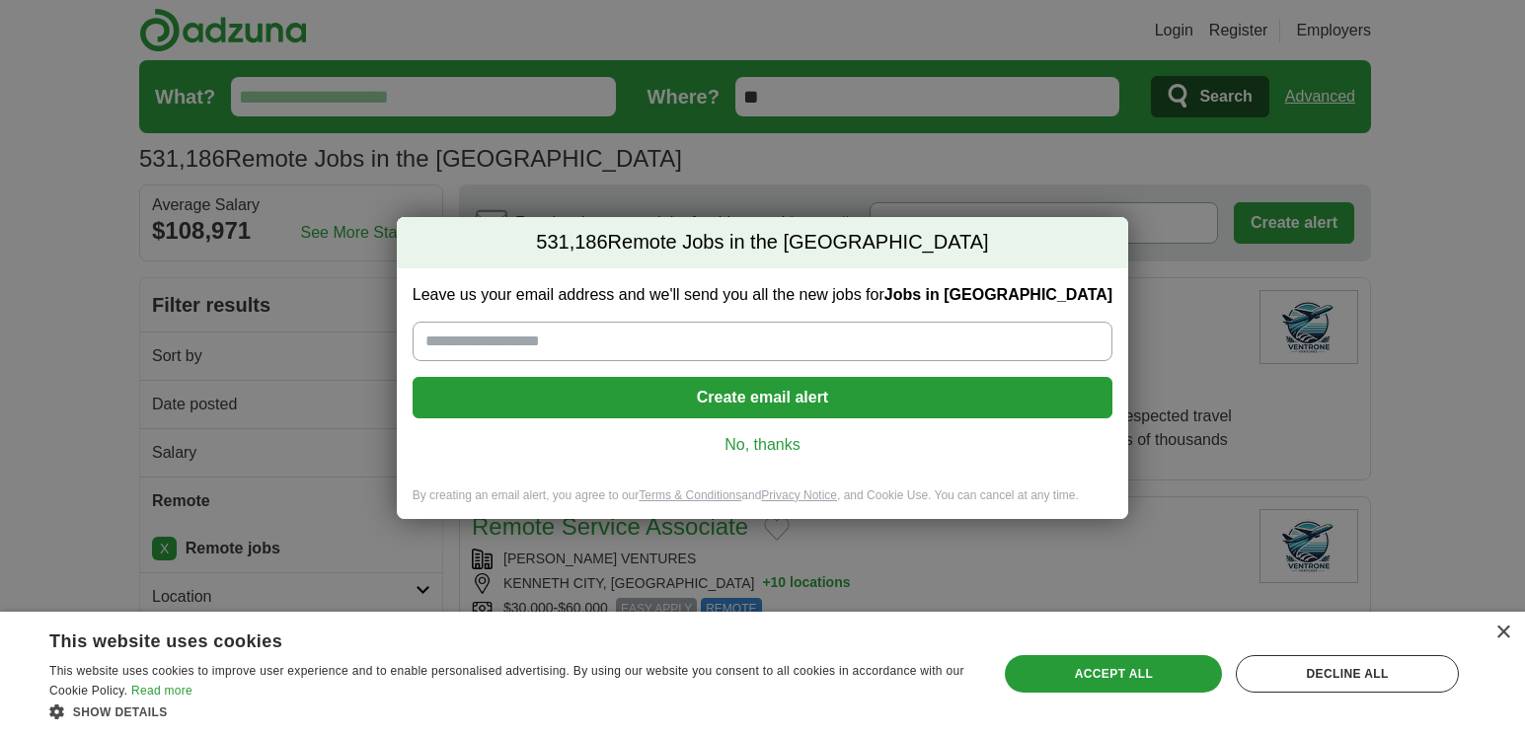
click at [507, 350] on input "Leave us your email address and we'll send you all the new jobs for Jobs in [GE…" at bounding box center [763, 341] width 700 height 39
type input "*"
type input "**********"
click at [737, 386] on button "Create email alert" at bounding box center [763, 397] width 700 height 41
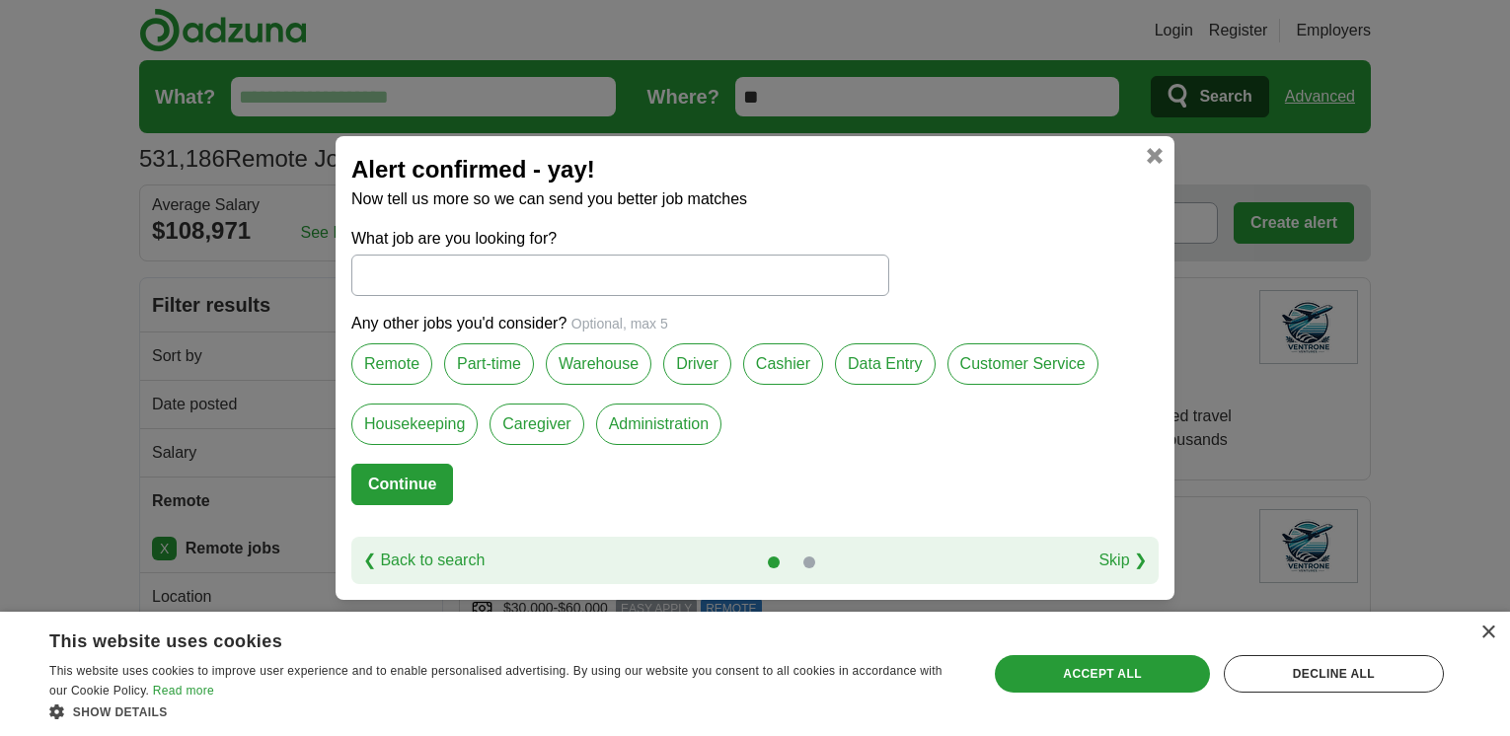
click at [384, 362] on label "Remote" at bounding box center [391, 364] width 81 height 41
click at [1037, 358] on label "Customer Service" at bounding box center [1023, 364] width 151 height 41
click at [882, 353] on label "Data Entry" at bounding box center [885, 364] width 101 height 41
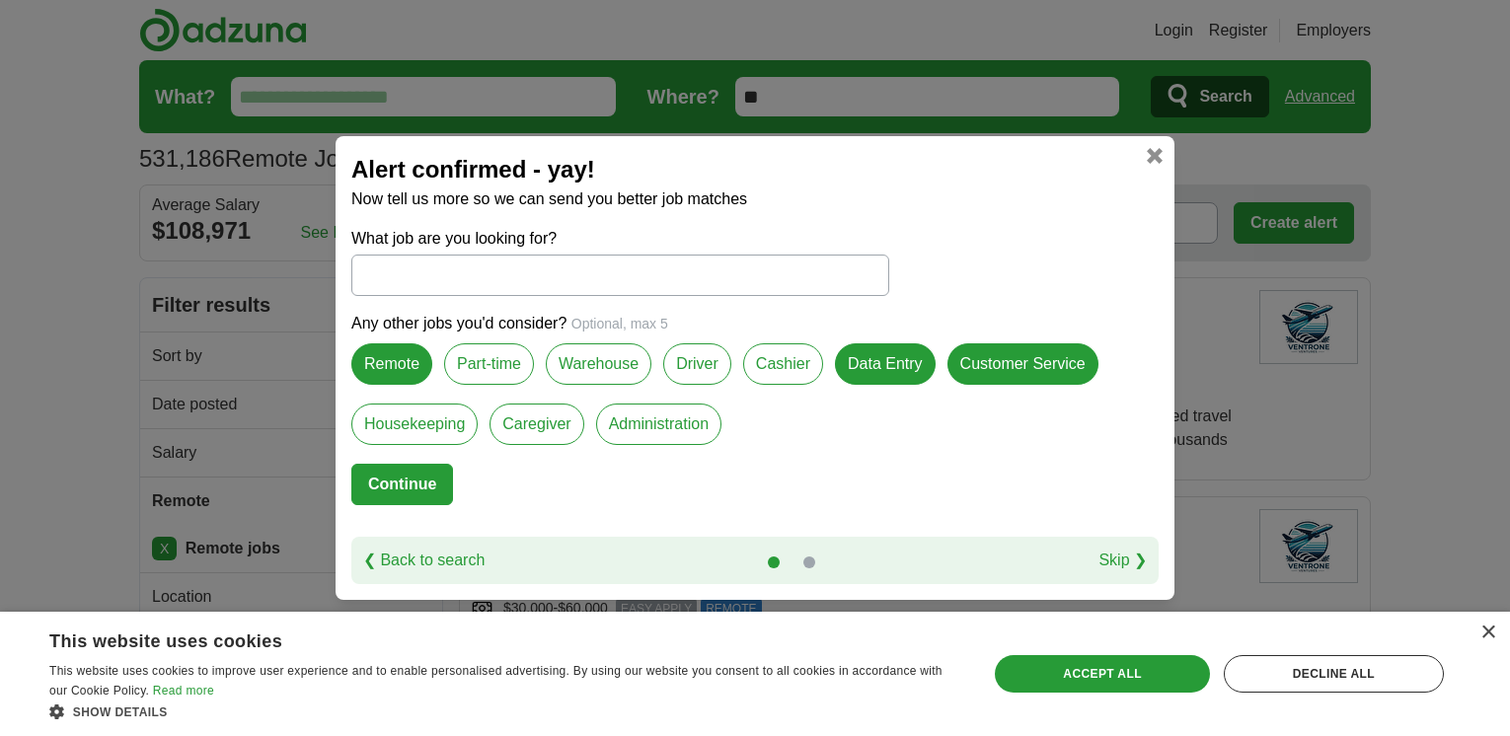
click at [376, 258] on input "What job are you looking for?" at bounding box center [620, 275] width 538 height 41
click at [395, 367] on label "Remote" at bounding box center [391, 364] width 81 height 41
click at [382, 362] on label "Remote" at bounding box center [391, 364] width 81 height 41
click at [395, 474] on button "Continue" at bounding box center [402, 484] width 102 height 41
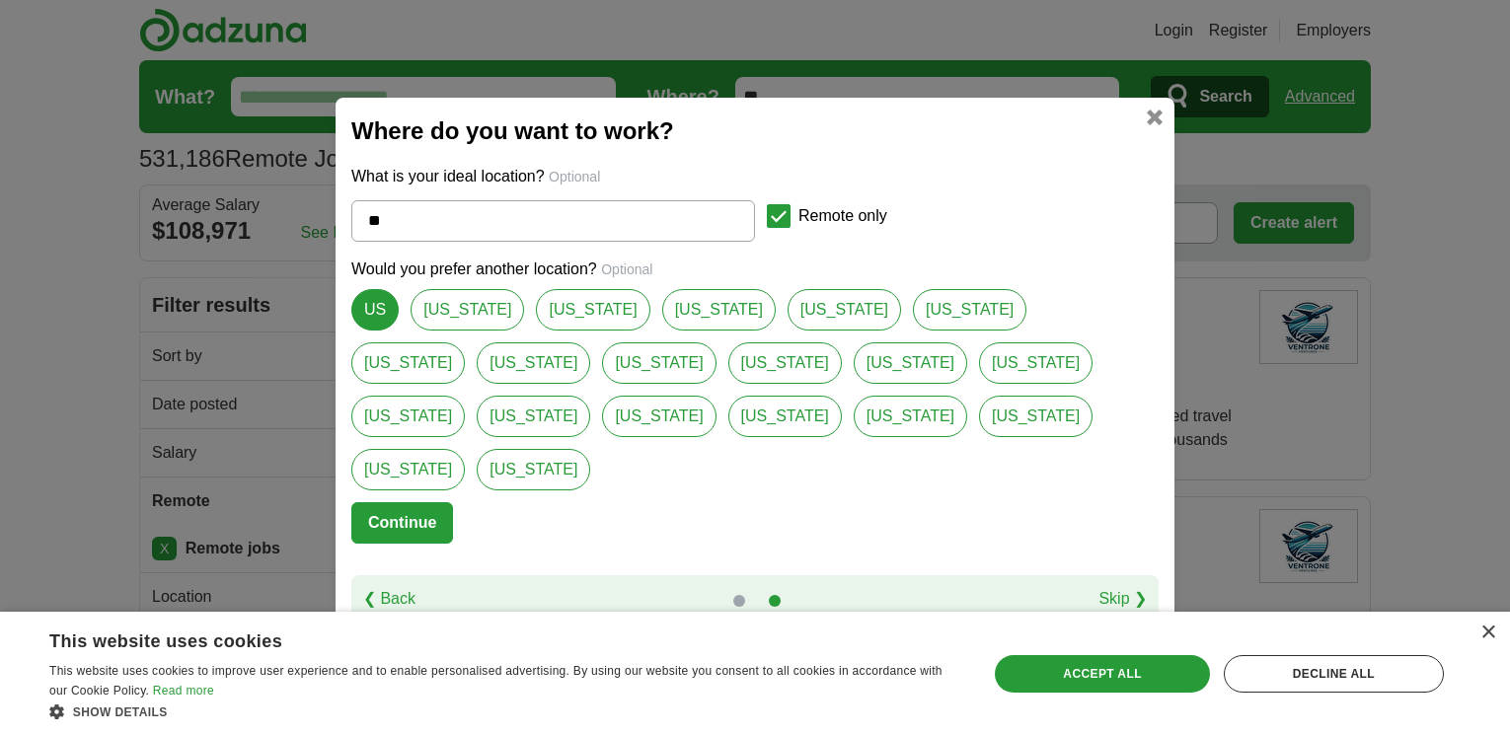
click at [913, 331] on link "[US_STATE]" at bounding box center [970, 309] width 114 height 41
type input "********"
select select "*"
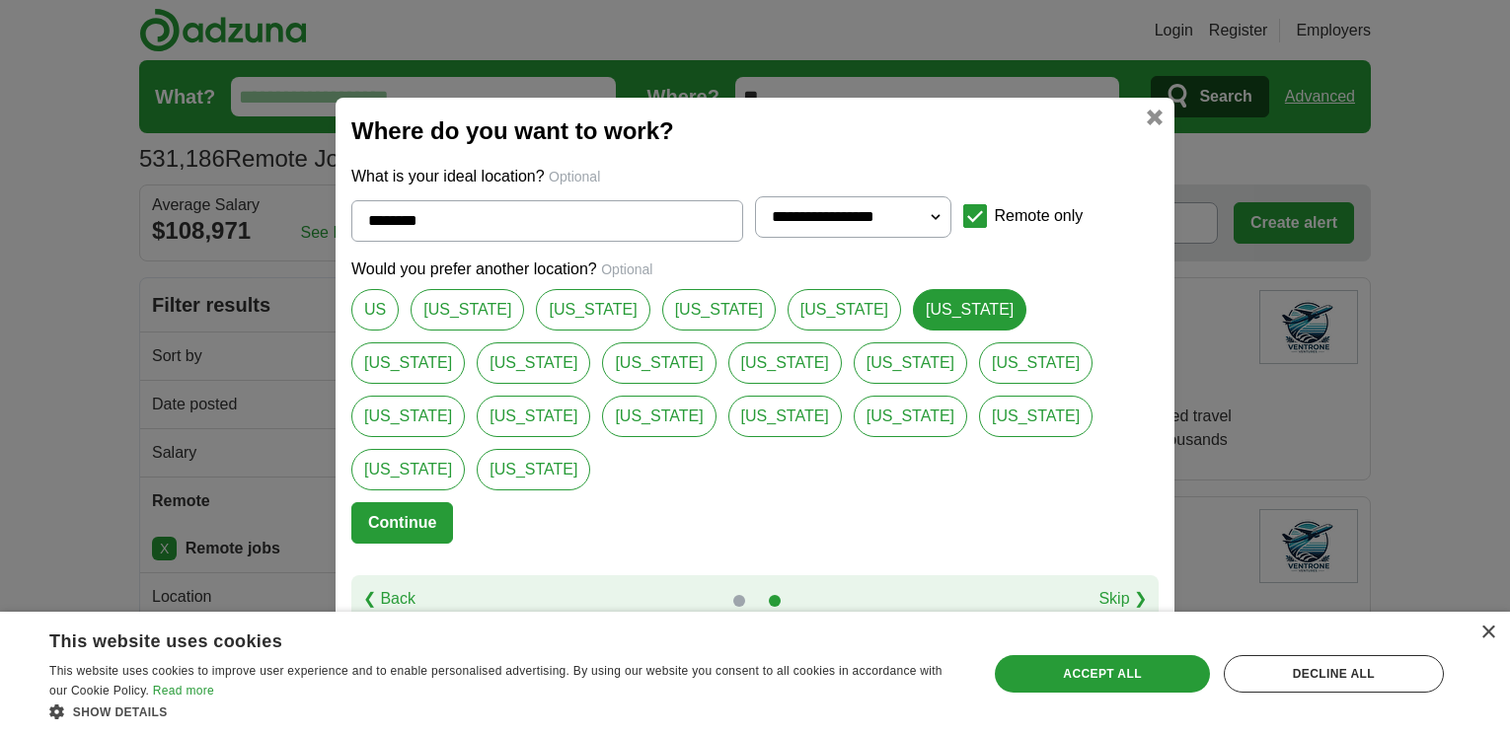
click at [465, 343] on link "[US_STATE]" at bounding box center [408, 363] width 114 height 41
click at [913, 328] on link "[US_STATE]" at bounding box center [970, 309] width 114 height 41
click at [465, 343] on link "[US_STATE]" at bounding box center [408, 363] width 114 height 41
type input "**********"
click at [928, 238] on select "**********" at bounding box center [853, 216] width 196 height 41
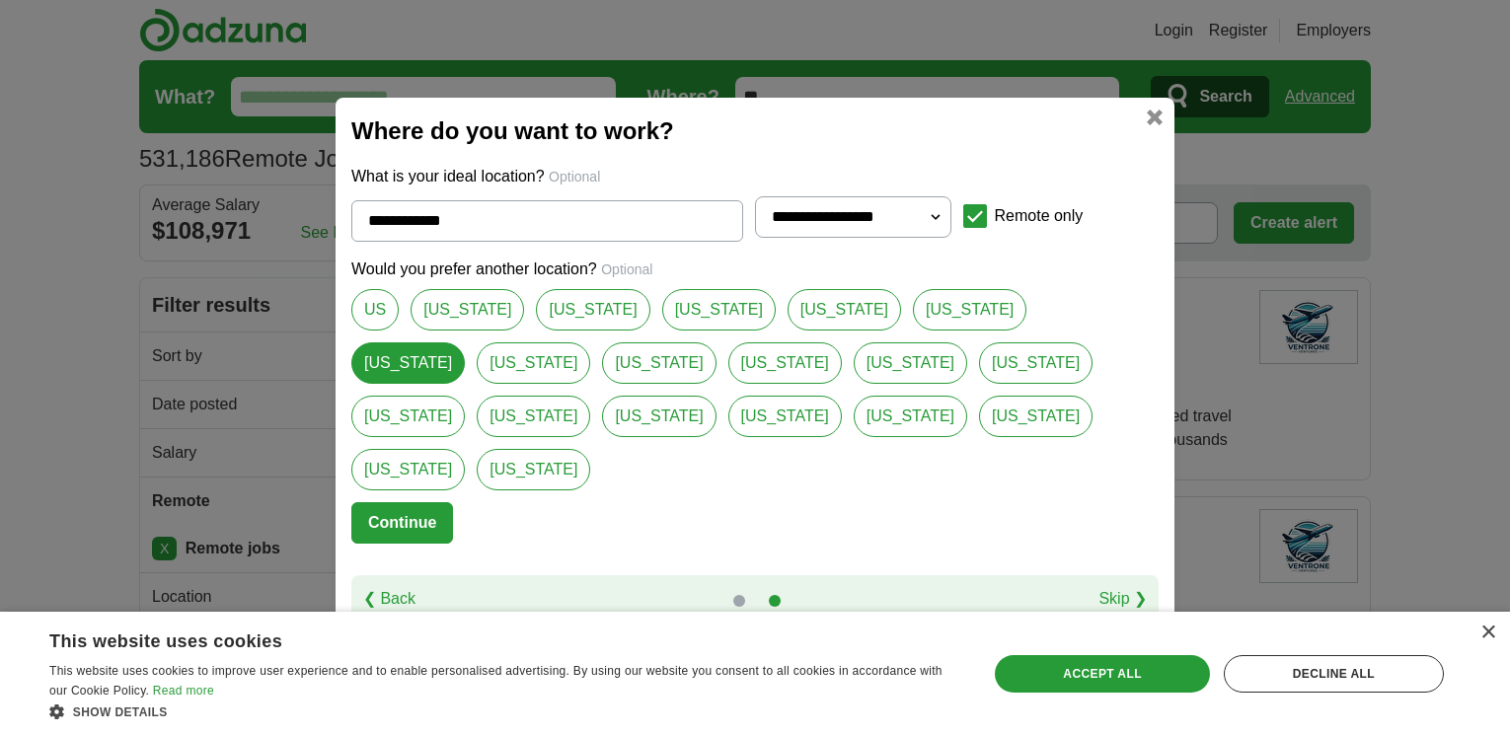
select select "**"
click at [755, 223] on select "**********" at bounding box center [853, 216] width 196 height 41
drag, startPoint x: 789, startPoint y: 319, endPoint x: 798, endPoint y: 346, distance: 29.0
click at [913, 320] on link "[US_STATE]" at bounding box center [970, 309] width 114 height 41
type input "********"
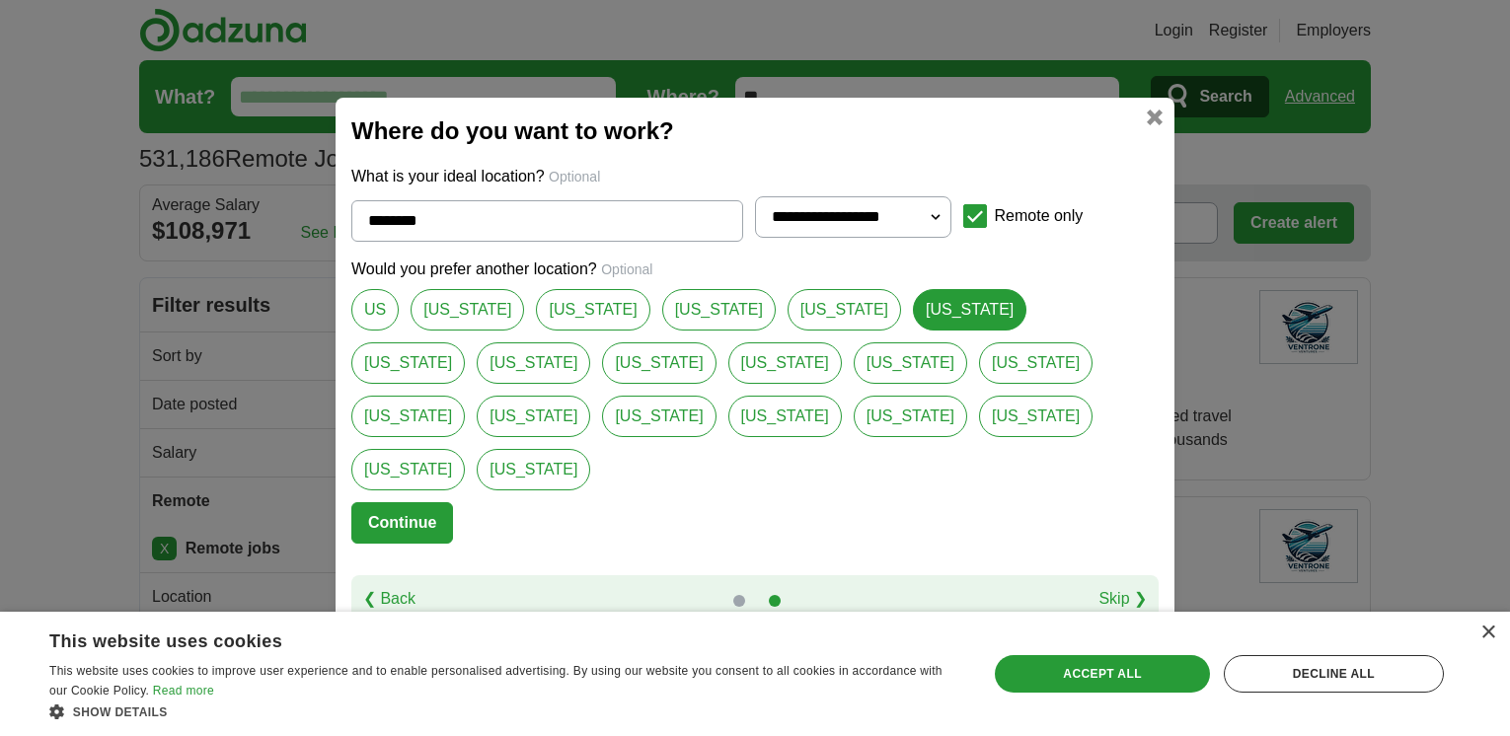
click at [401, 504] on button "Continue" at bounding box center [402, 522] width 102 height 41
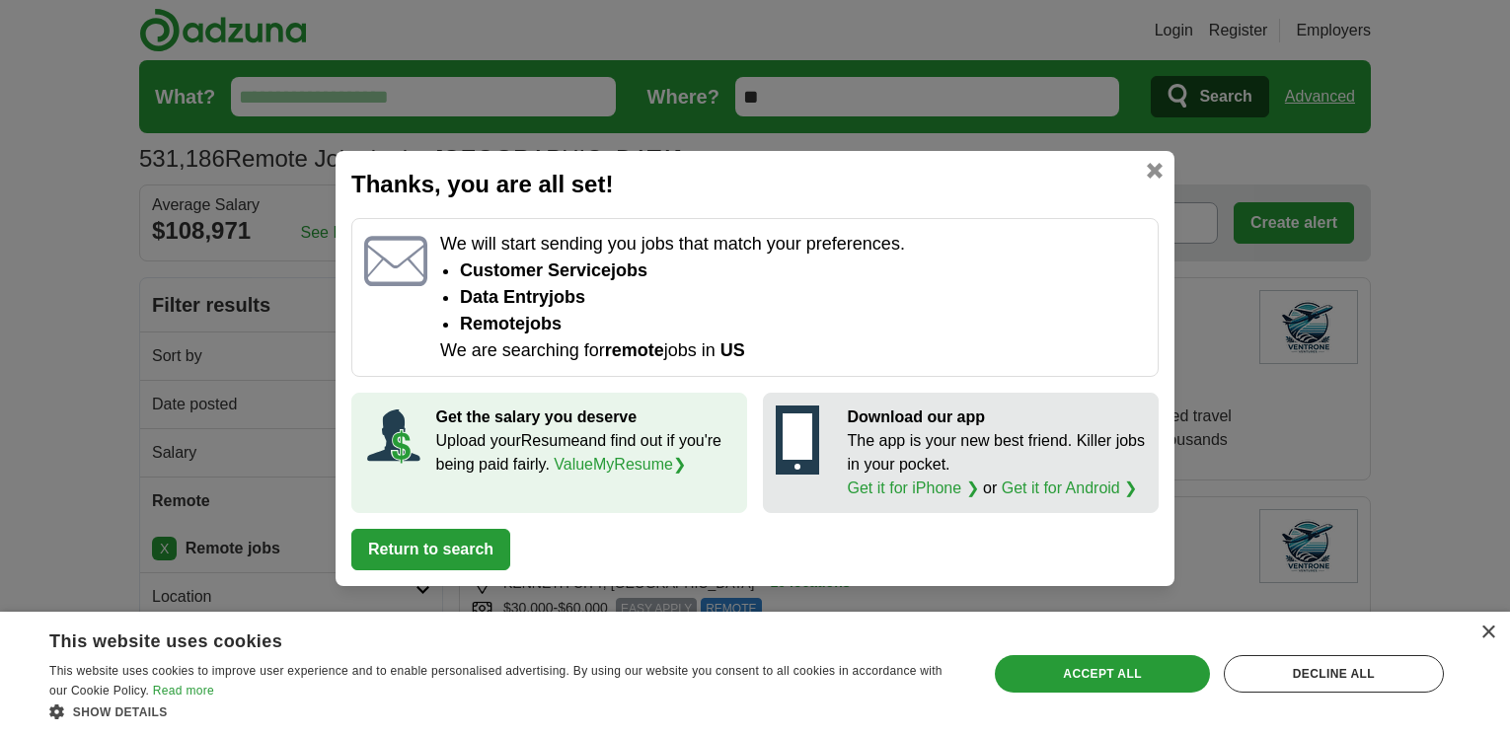
click at [415, 546] on button "Return to search" at bounding box center [430, 549] width 159 height 41
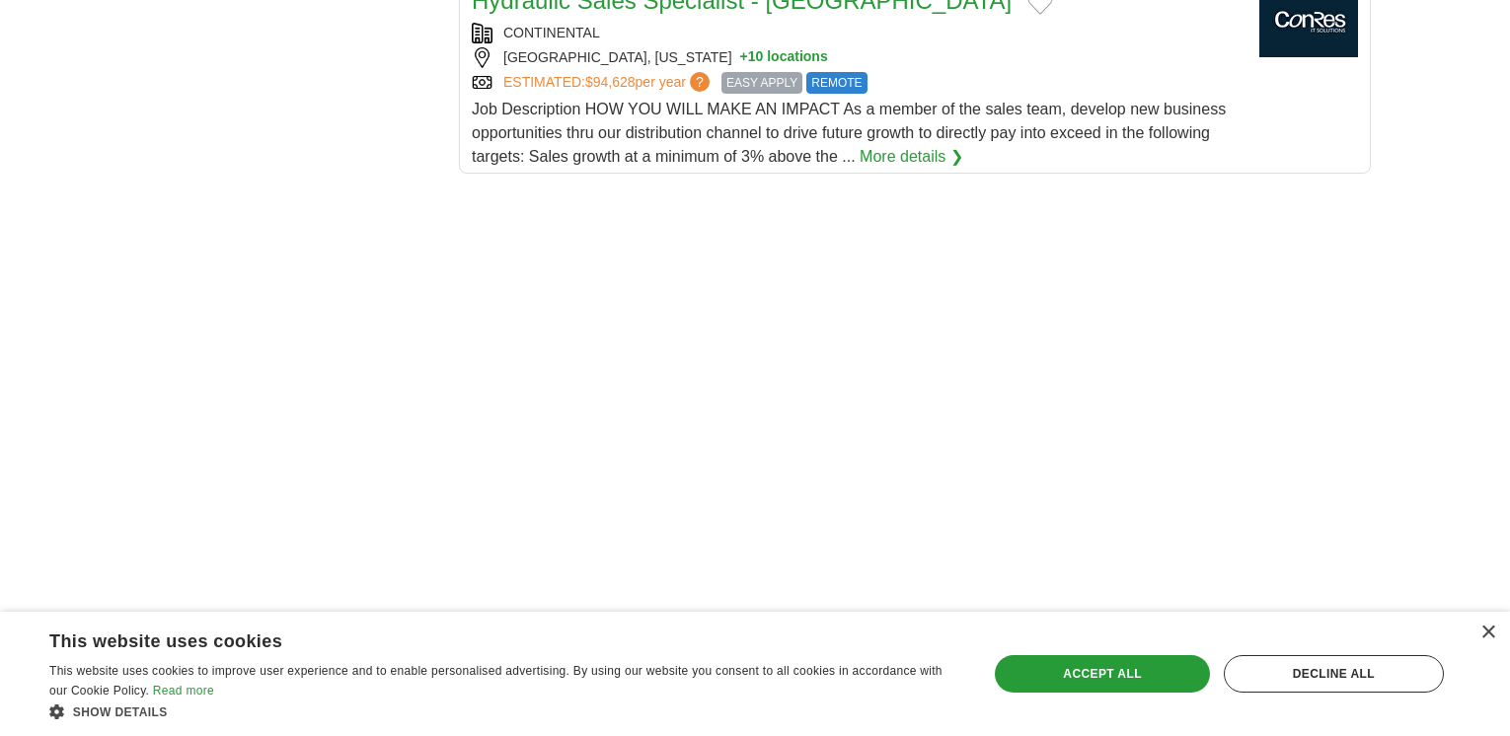
scroll to position [2468, 0]
